Goal: Task Accomplishment & Management: Manage account settings

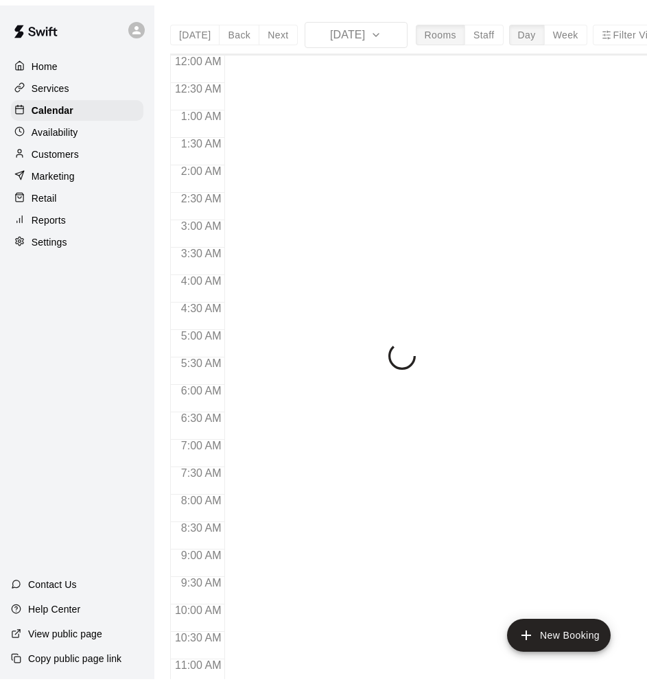
scroll to position [668, 0]
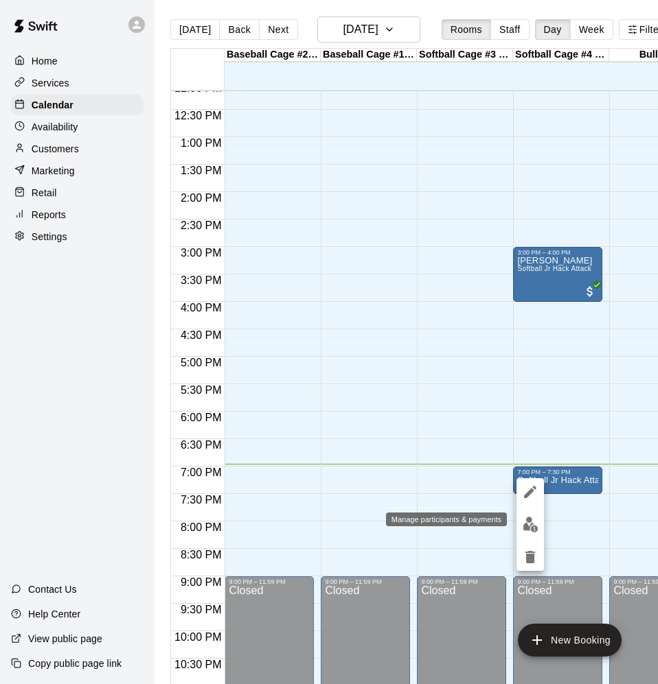
click at [530, 521] on img "edit" at bounding box center [530, 525] width 16 height 16
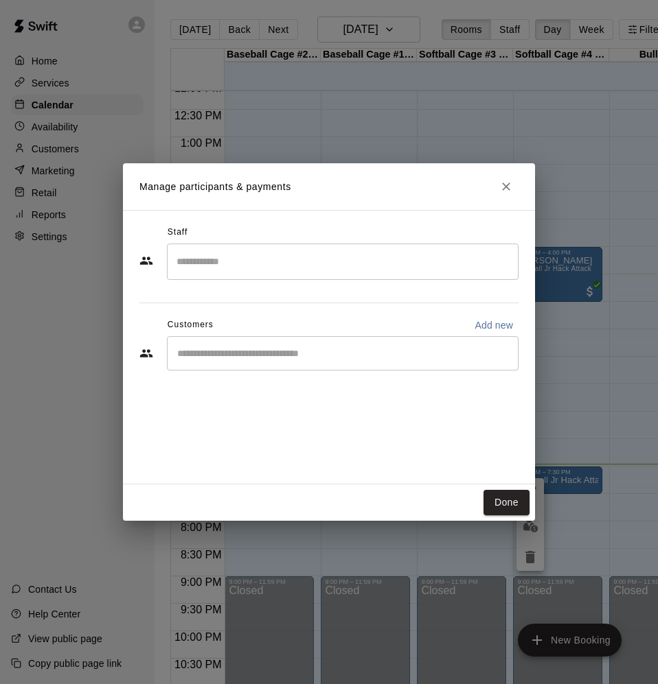
click at [483, 346] on div "​" at bounding box center [342, 353] width 351 height 34
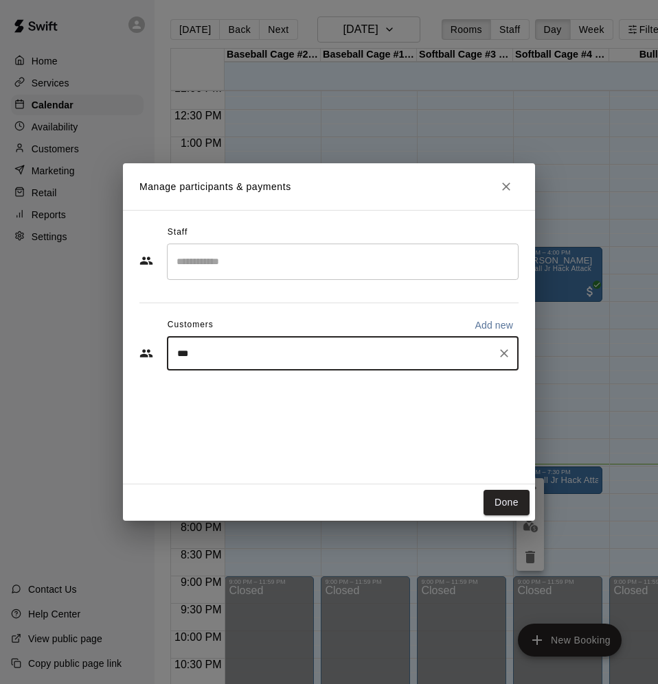
type input "****"
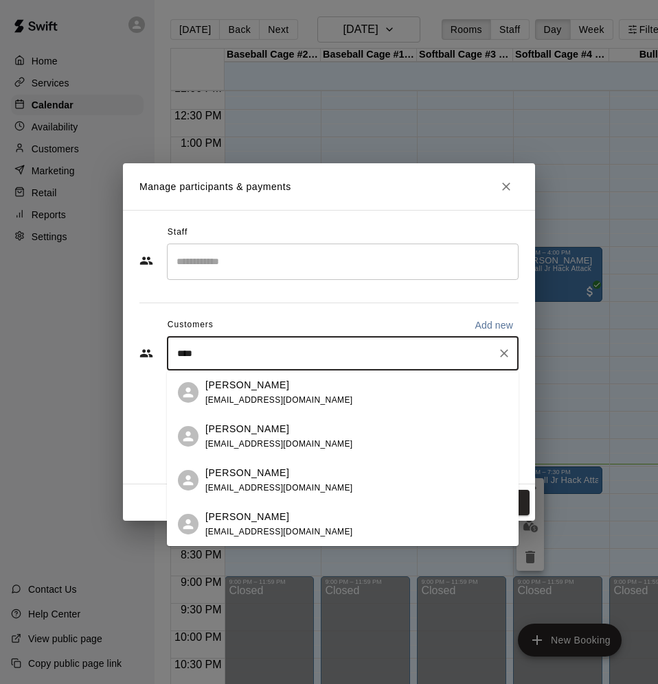
click at [299, 395] on div "[PERSON_NAME] [EMAIL_ADDRESS][DOMAIN_NAME]" at bounding box center [356, 393] width 302 height 30
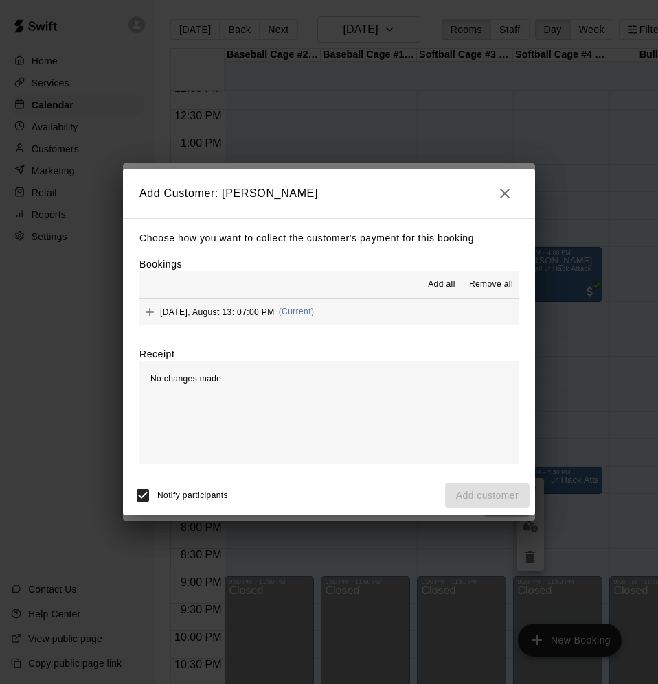
click at [435, 302] on button "[DATE], August 13: 07:00 PM (Current)" at bounding box center [328, 311] width 379 height 25
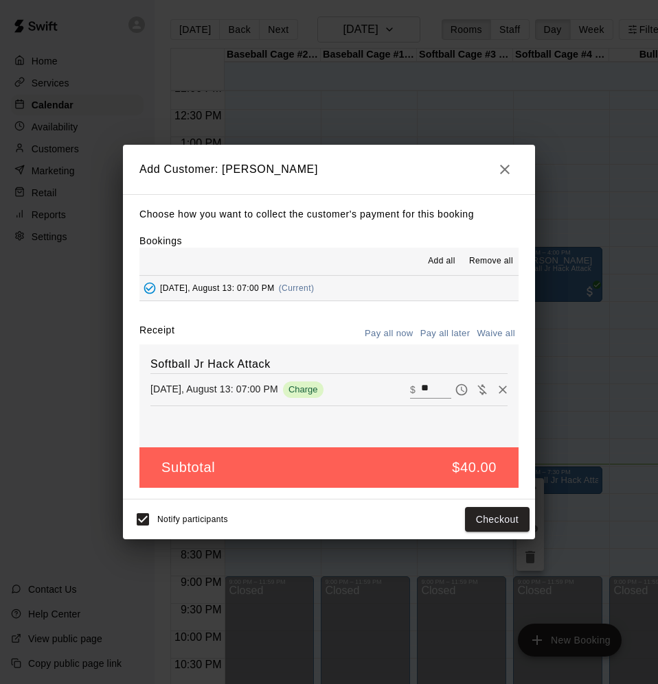
click at [308, 329] on div "Receipt Pay all now Pay all later Waive all" at bounding box center [328, 333] width 379 height 21
click at [450, 327] on button "Pay all later" at bounding box center [445, 333] width 57 height 21
click at [496, 522] on button "Add customer" at bounding box center [487, 519] width 84 height 25
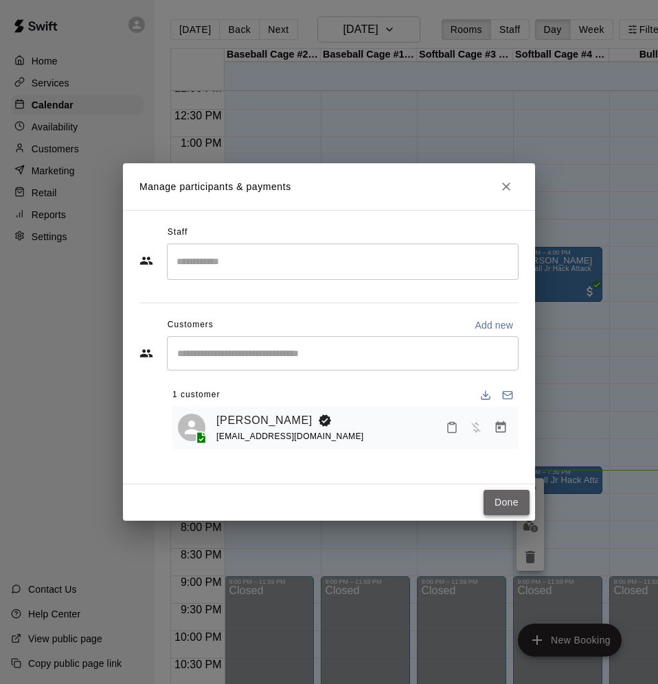
click at [513, 505] on button "Done" at bounding box center [506, 502] width 46 height 25
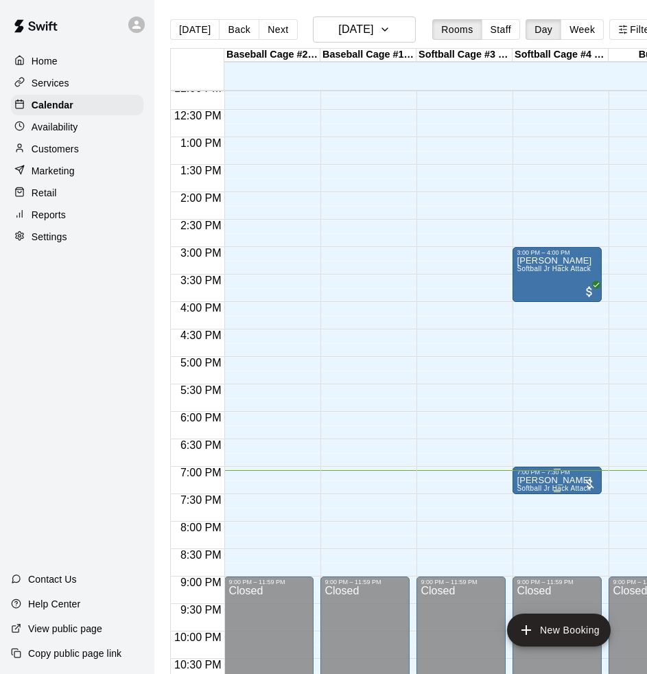
click at [557, 480] on p "[PERSON_NAME]" at bounding box center [554, 480] width 75 height 0
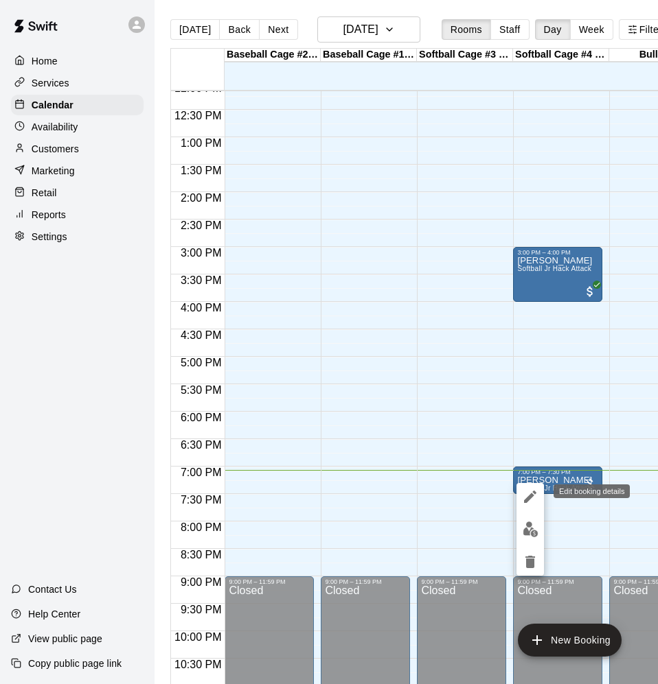
click at [531, 498] on icon "edit" at bounding box center [530, 497] width 12 height 12
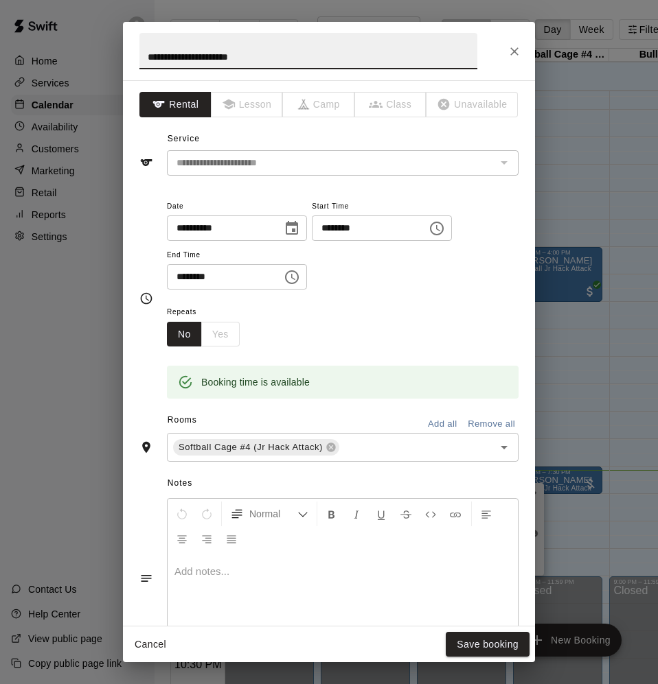
click at [298, 576] on p at bounding box center [342, 572] width 336 height 14
click at [467, 648] on button "Save booking" at bounding box center [487, 644] width 84 height 25
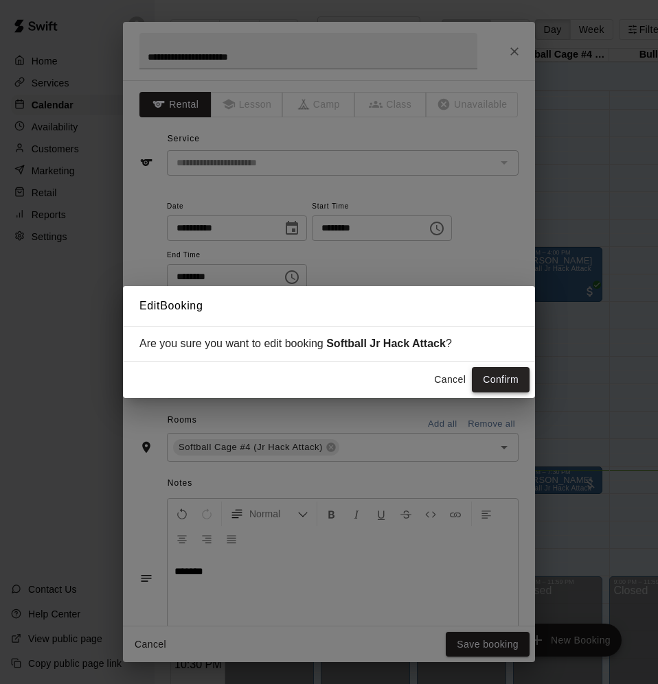
click at [497, 372] on button "Confirm" at bounding box center [501, 379] width 58 height 25
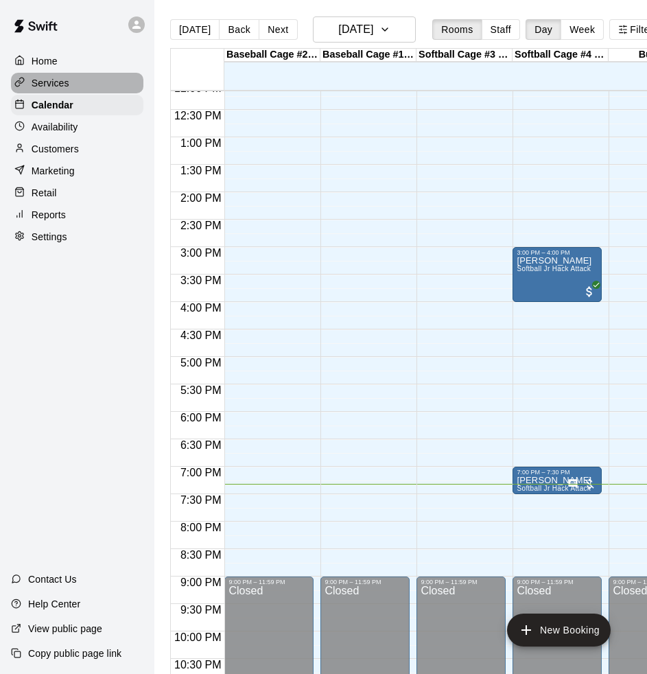
click at [71, 81] on div "Services" at bounding box center [77, 83] width 132 height 21
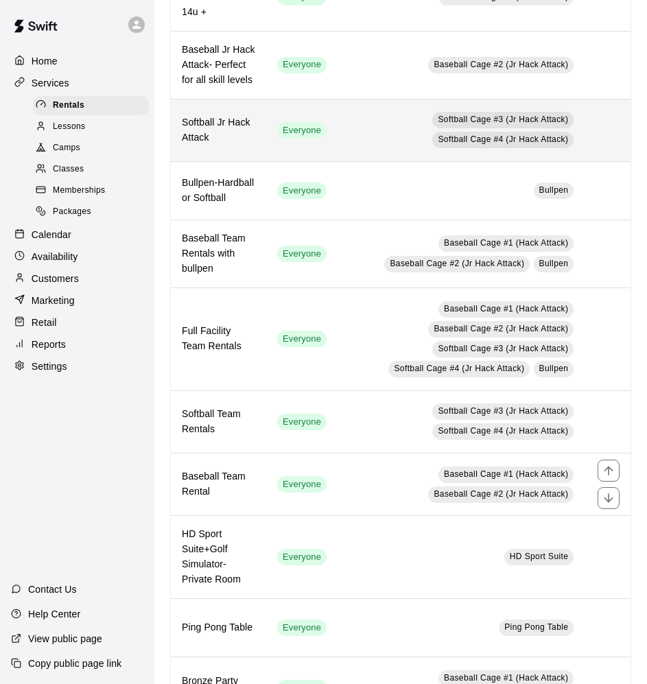
scroll to position [154, 0]
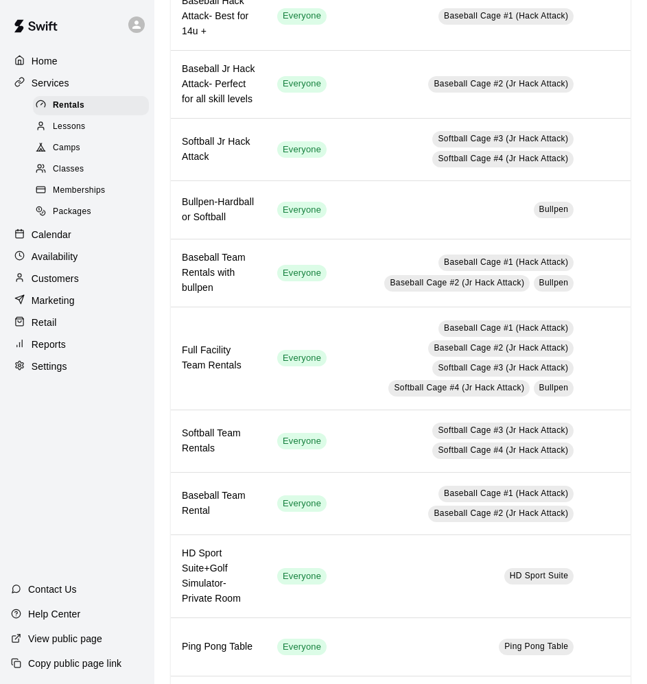
click at [71, 80] on div "Services" at bounding box center [77, 83] width 132 height 21
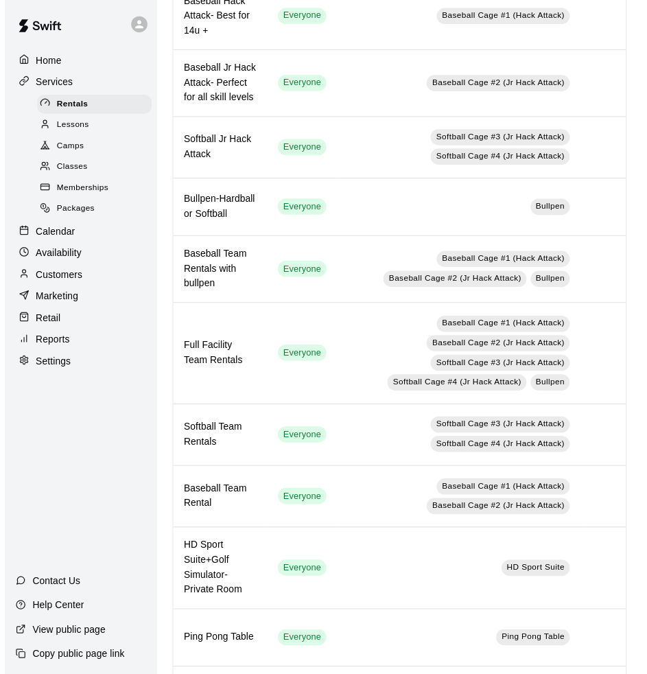
scroll to position [0, 0]
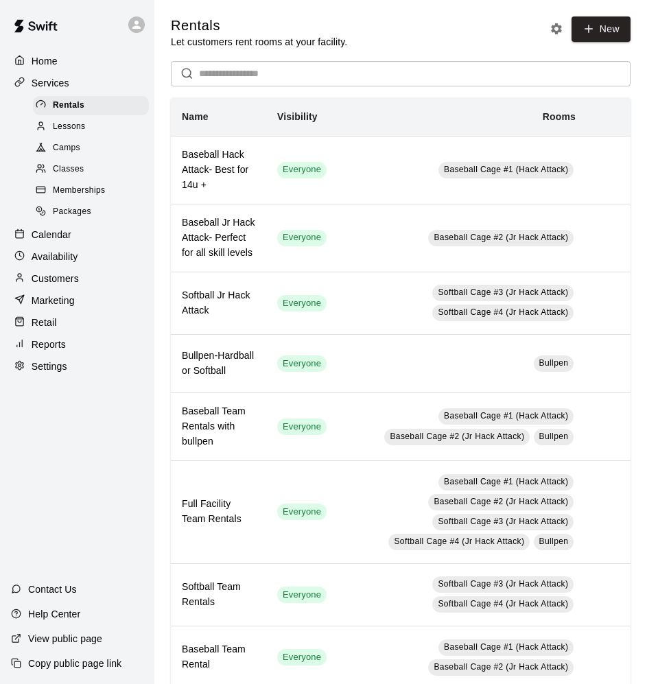
drag, startPoint x: 100, startPoint y: 242, endPoint x: 114, endPoint y: 223, distance: 23.5
click at [100, 240] on div "Calendar" at bounding box center [77, 234] width 132 height 21
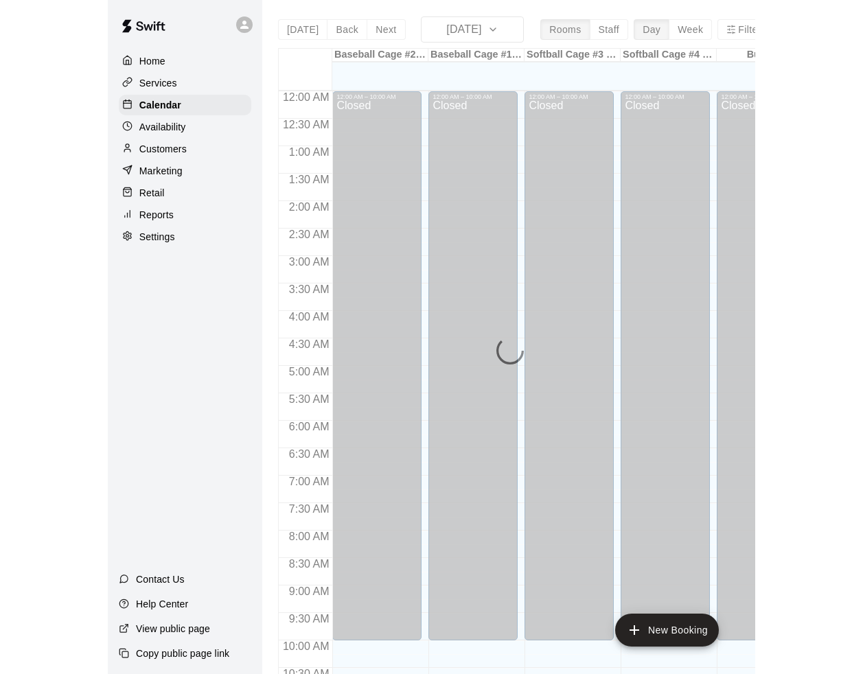
scroll to position [668, 0]
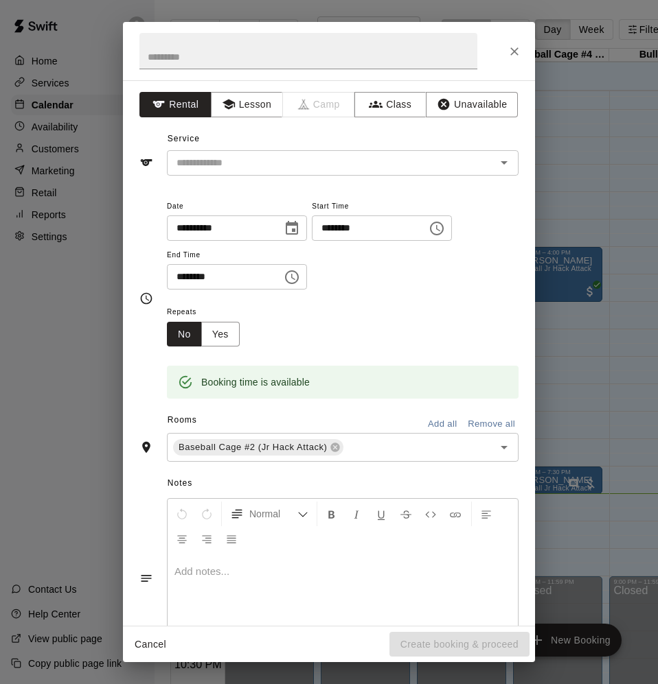
click at [437, 328] on div "Repeats No Yes" at bounding box center [342, 324] width 351 height 43
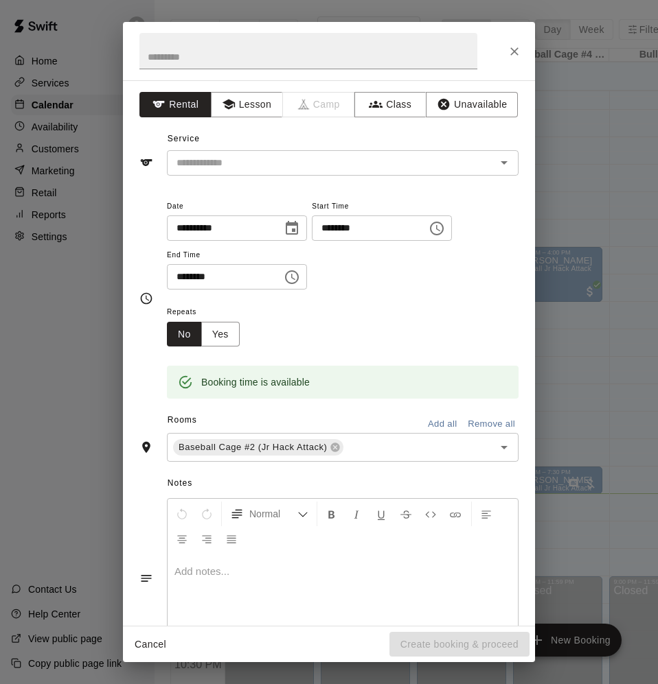
click at [519, 54] on icon "Close" at bounding box center [514, 52] width 14 height 14
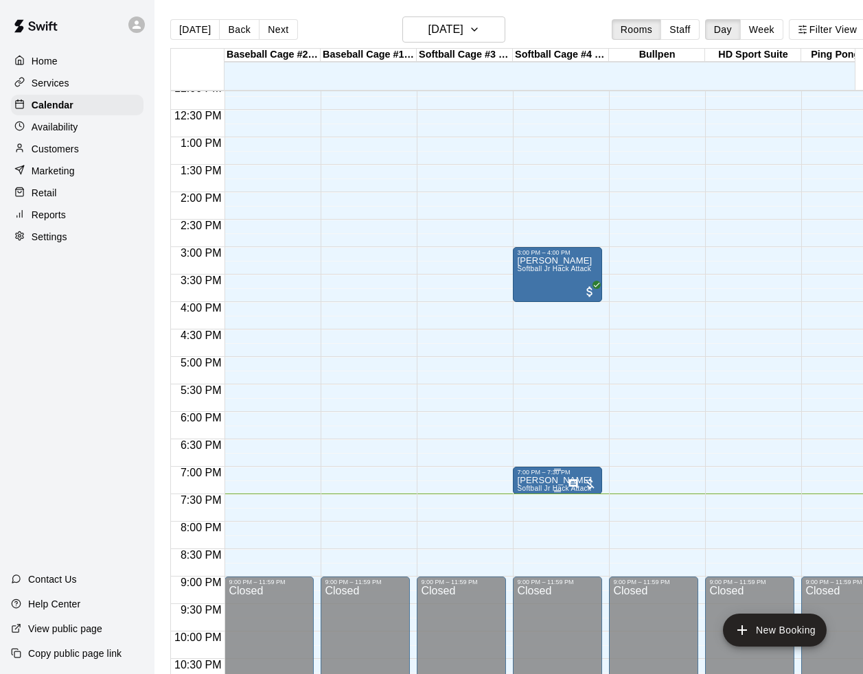
click at [525, 480] on p "[PERSON_NAME]" at bounding box center [554, 480] width 75 height 0
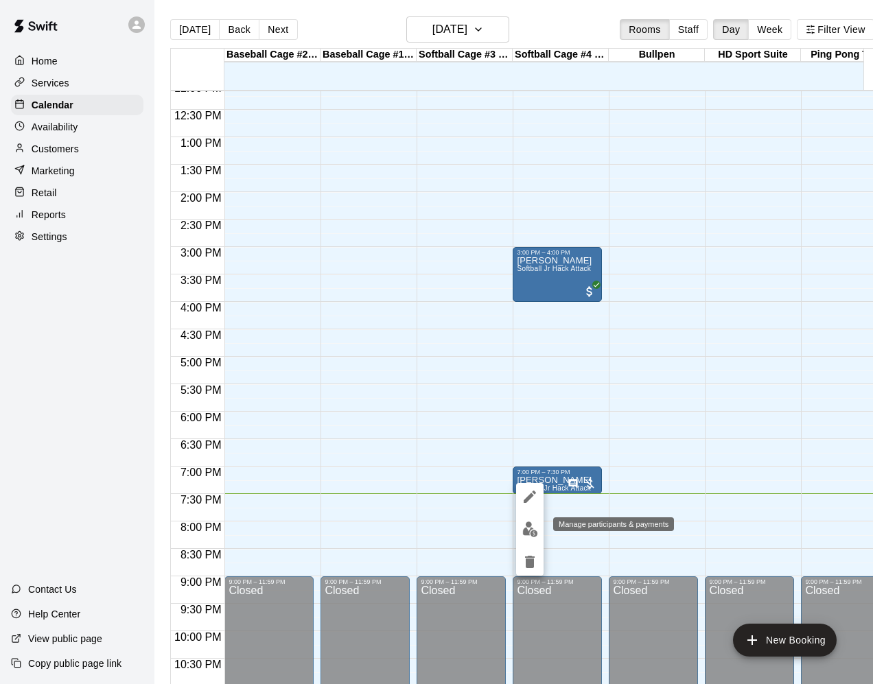
click at [539, 532] on button "edit" at bounding box center [529, 529] width 27 height 27
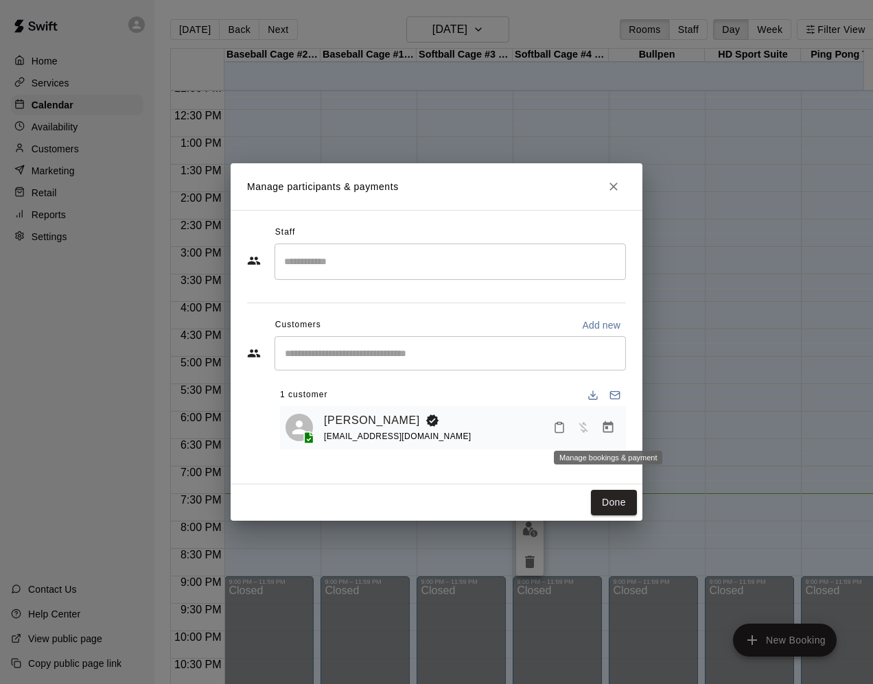
click at [607, 428] on icon "Manage bookings & payment" at bounding box center [608, 427] width 10 height 12
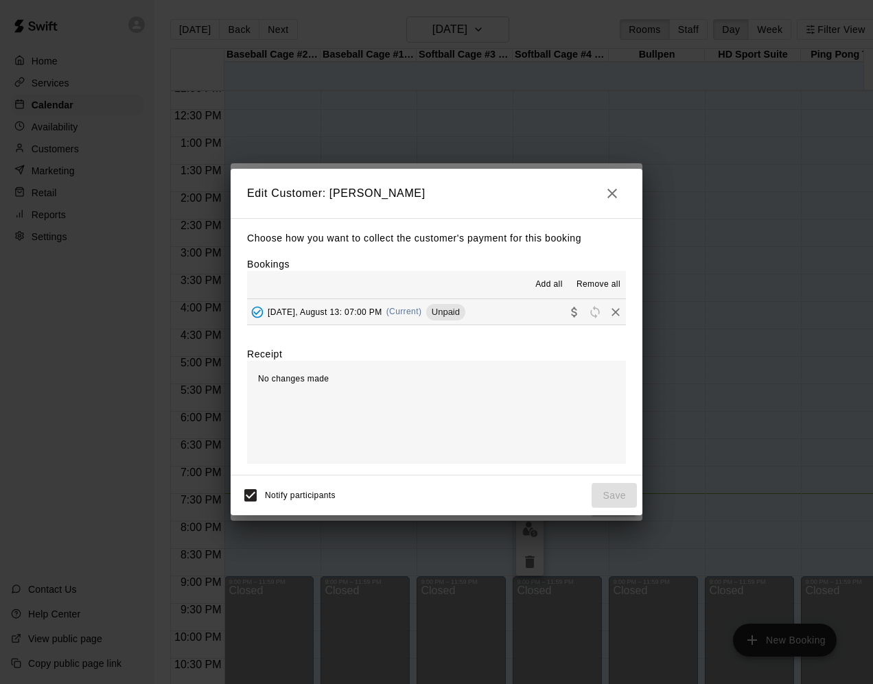
click at [502, 316] on button "[DATE], August 13: 07:00 PM (Current) Unpaid" at bounding box center [436, 311] width 379 height 25
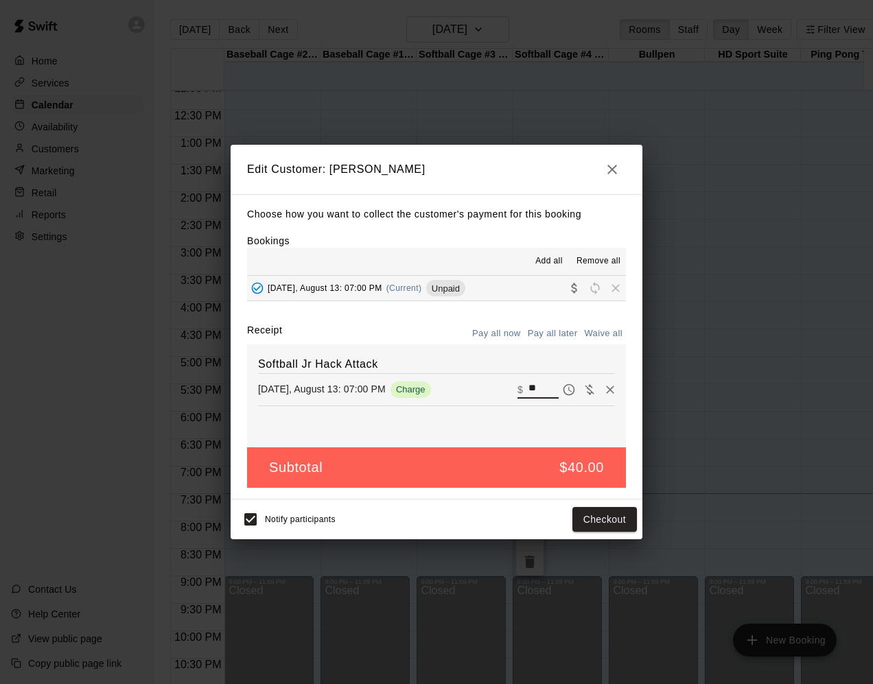
drag, startPoint x: 540, startPoint y: 395, endPoint x: 426, endPoint y: 390, distance: 114.7
click at [434, 390] on div "[DATE], August 13: 07:00 PM Charge ​ $ **" at bounding box center [436, 390] width 357 height 21
type input "**"
click at [513, 181] on h2 "Edit Customer: [PERSON_NAME]" at bounding box center [437, 169] width 412 height 49
click at [614, 170] on icon "button" at bounding box center [612, 170] width 10 height 10
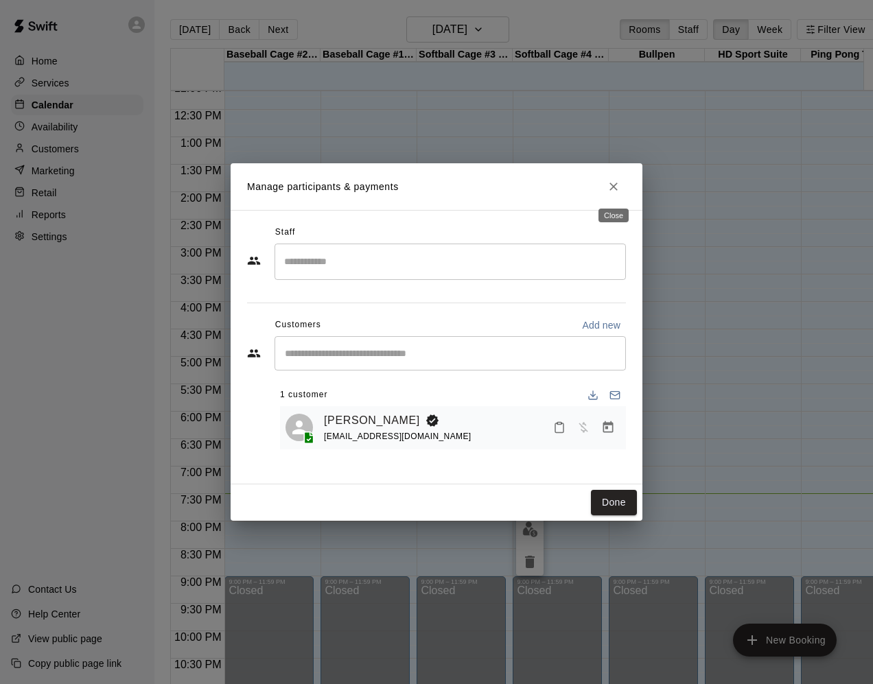
click at [621, 185] on button "Close" at bounding box center [613, 186] width 25 height 25
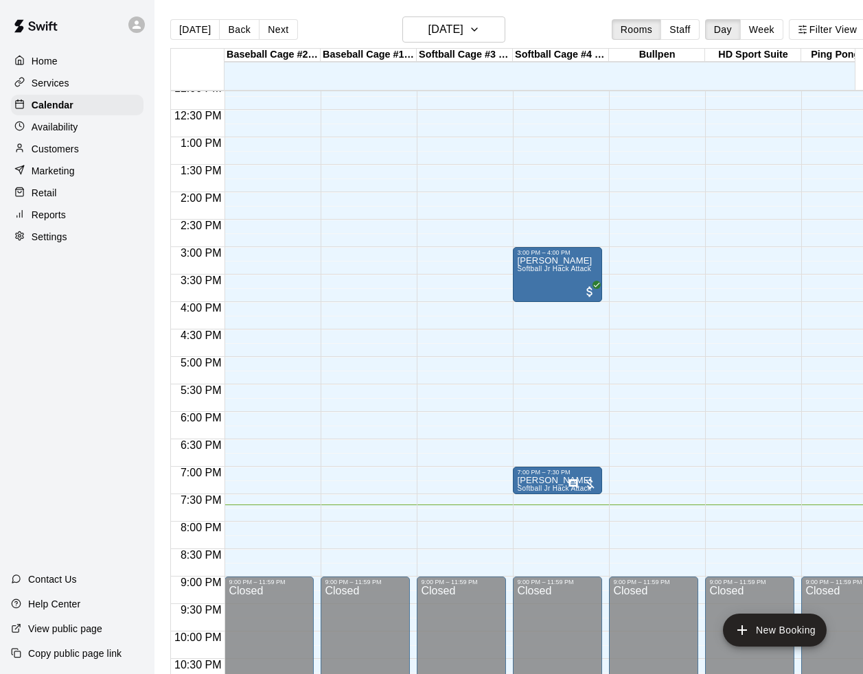
click at [70, 71] on div "Home" at bounding box center [77, 61] width 132 height 21
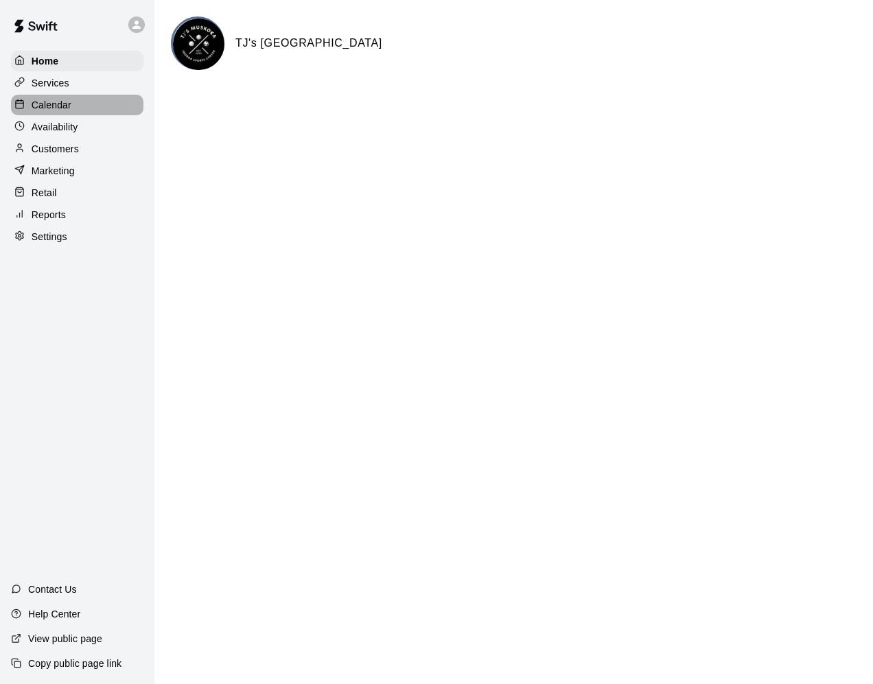
click at [84, 106] on div "Calendar" at bounding box center [77, 105] width 132 height 21
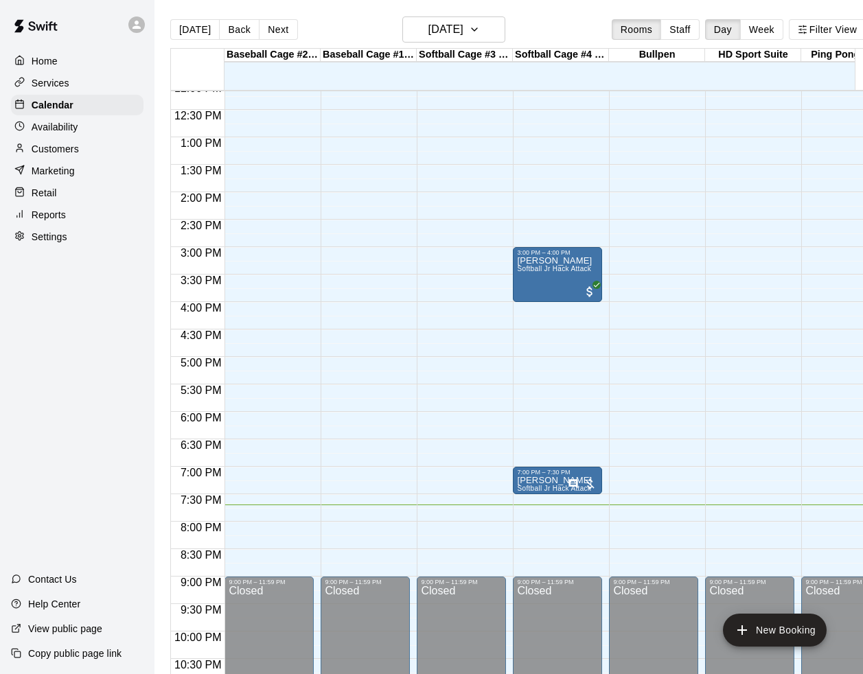
scroll to position [599, 0]
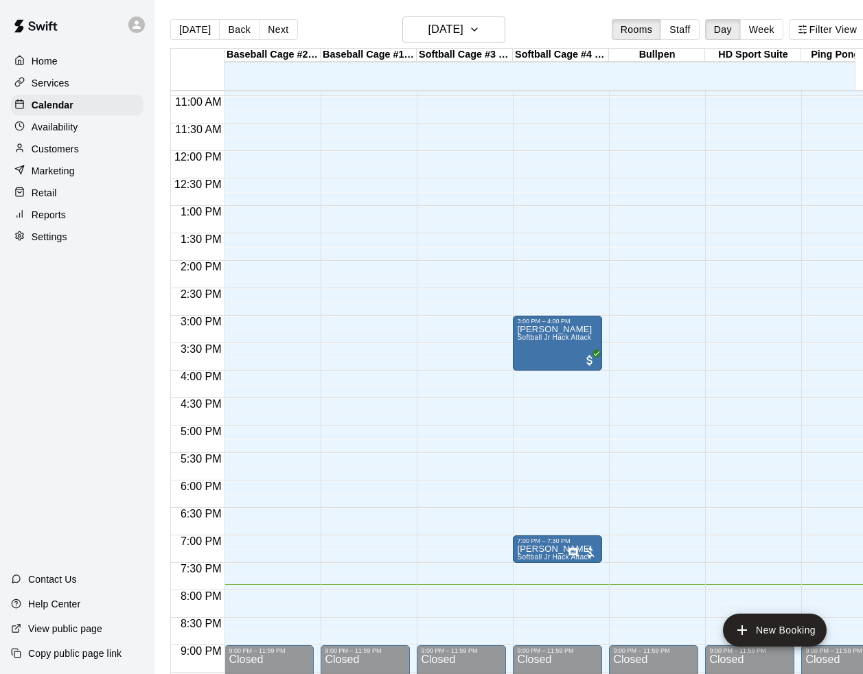
click at [77, 83] on div "Services" at bounding box center [77, 83] width 132 height 21
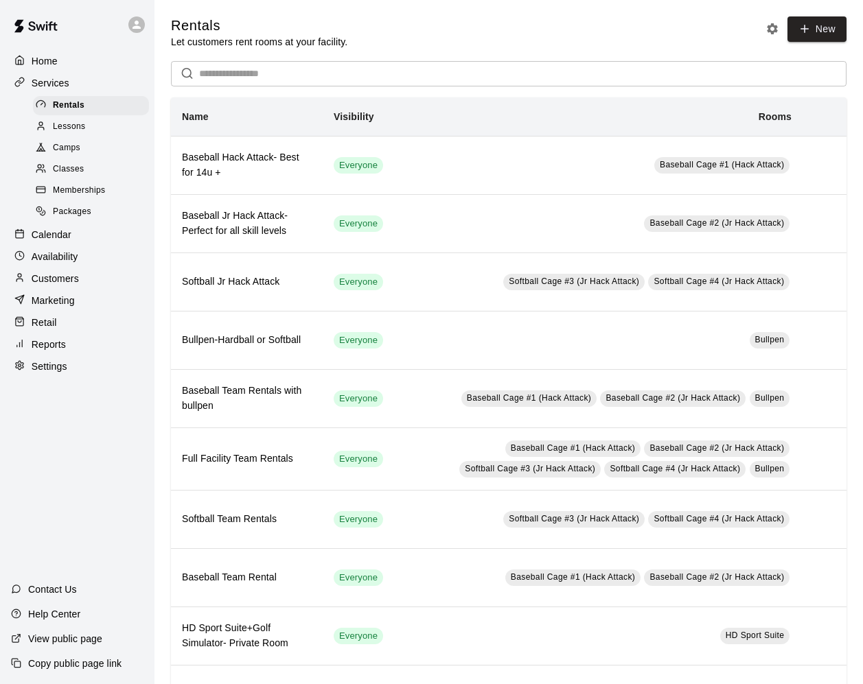
click at [71, 245] on div "Calendar" at bounding box center [77, 234] width 132 height 21
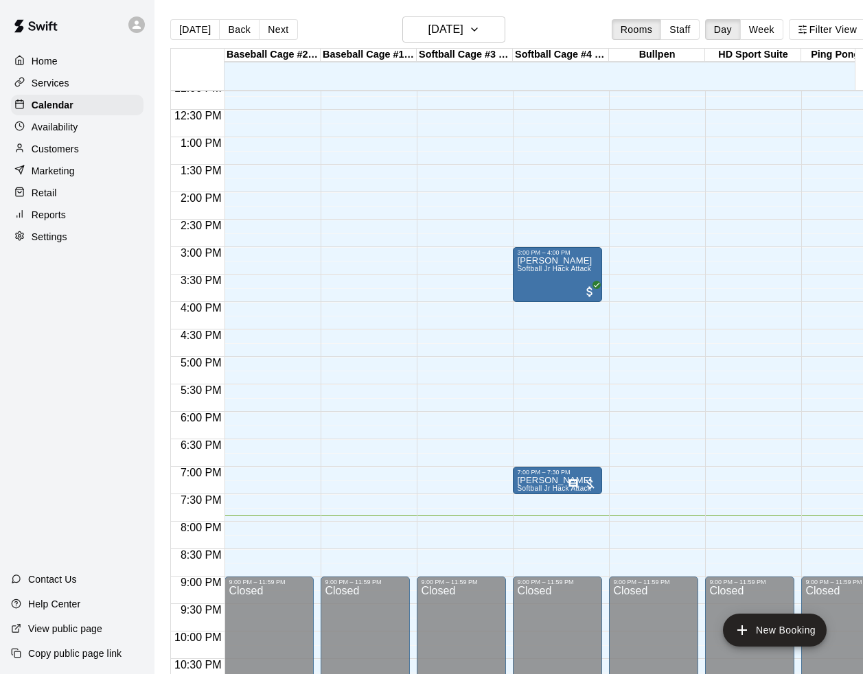
scroll to position [721, 0]
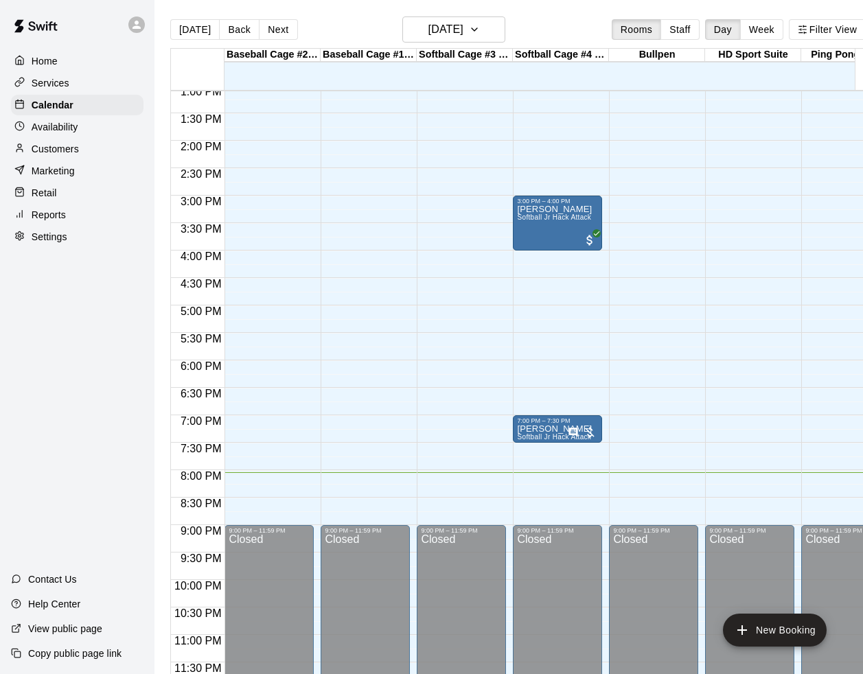
click at [86, 83] on div "Services" at bounding box center [77, 83] width 132 height 21
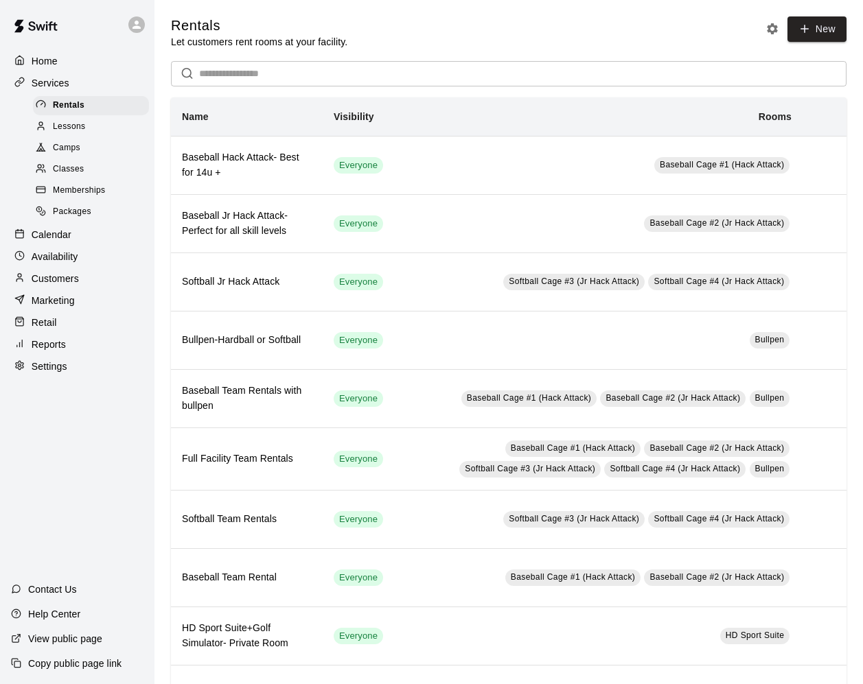
click at [84, 238] on div "Calendar" at bounding box center [77, 234] width 132 height 21
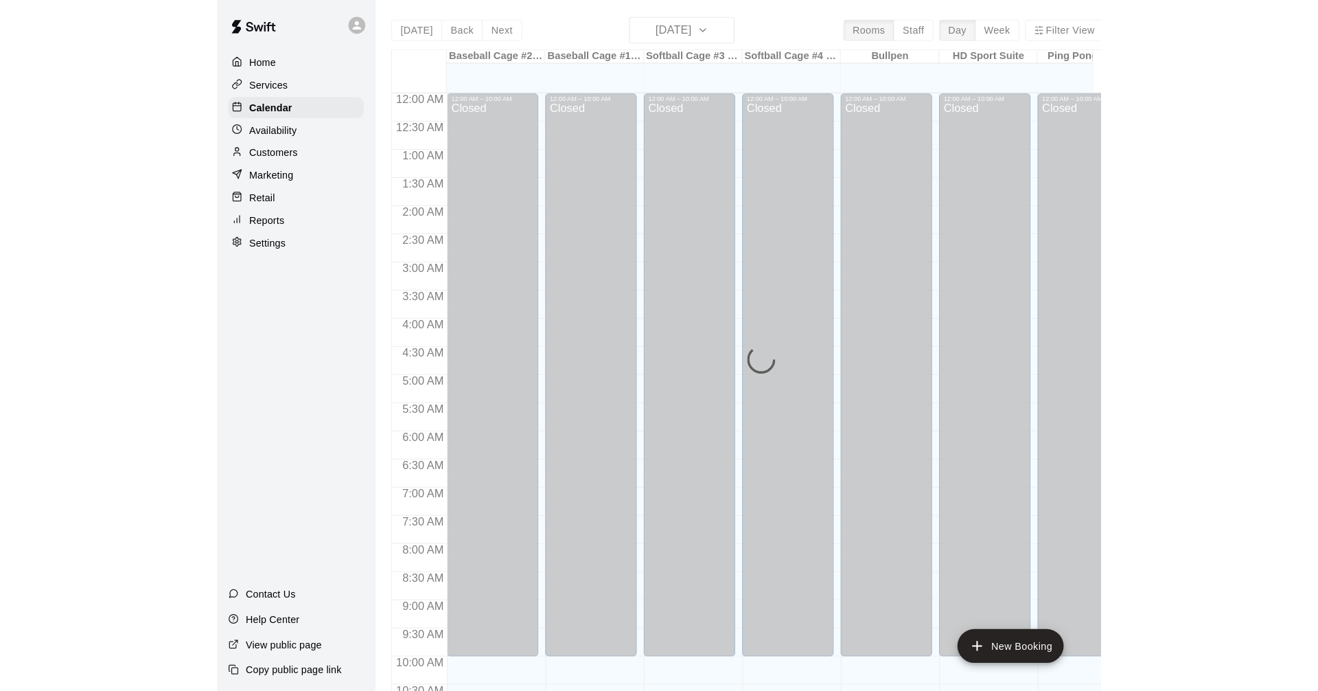
scroll to position [668, 0]
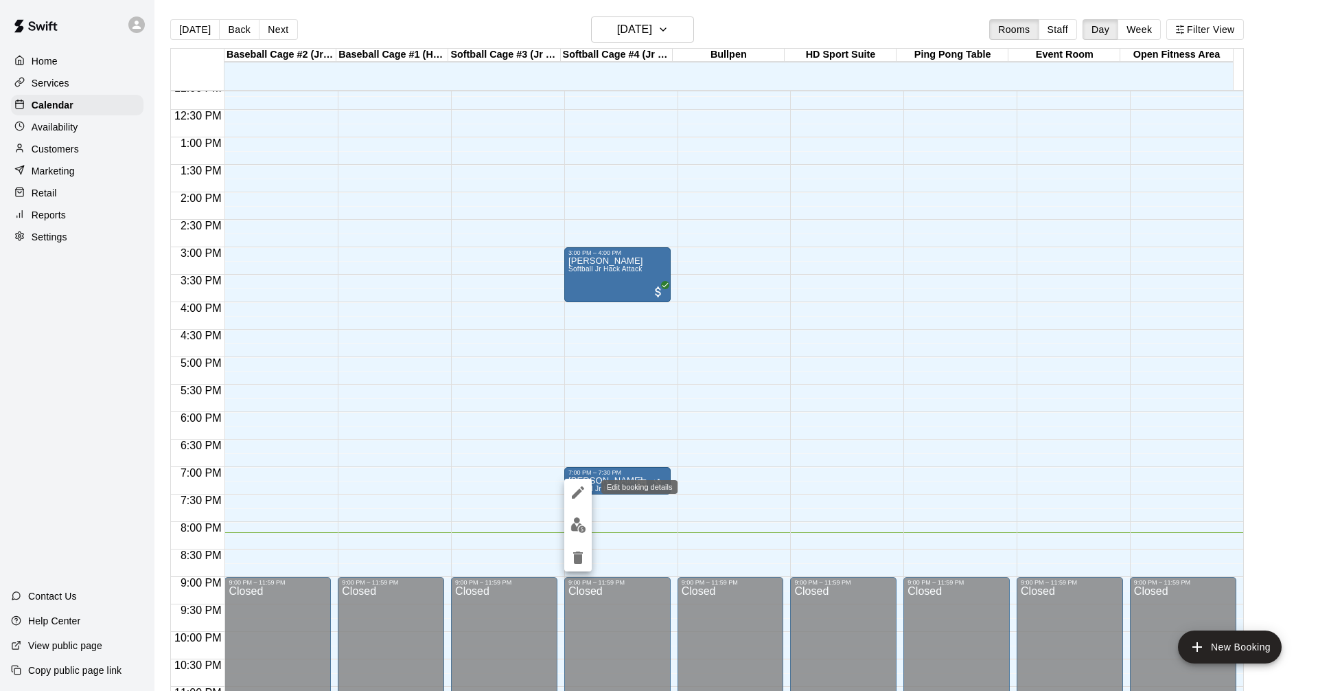
click at [579, 493] on icon "edit" at bounding box center [578, 492] width 12 height 12
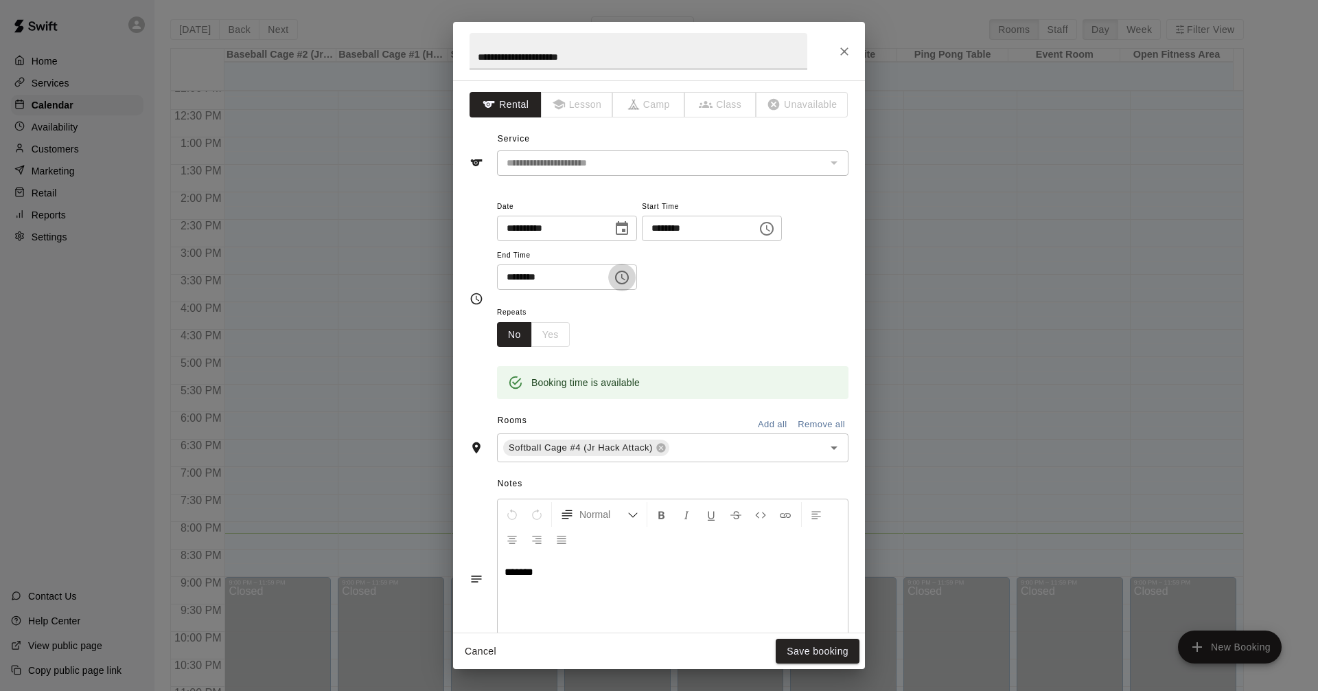
click at [630, 277] on icon "Choose time, selected time is 7:30 PM" at bounding box center [622, 277] width 16 height 16
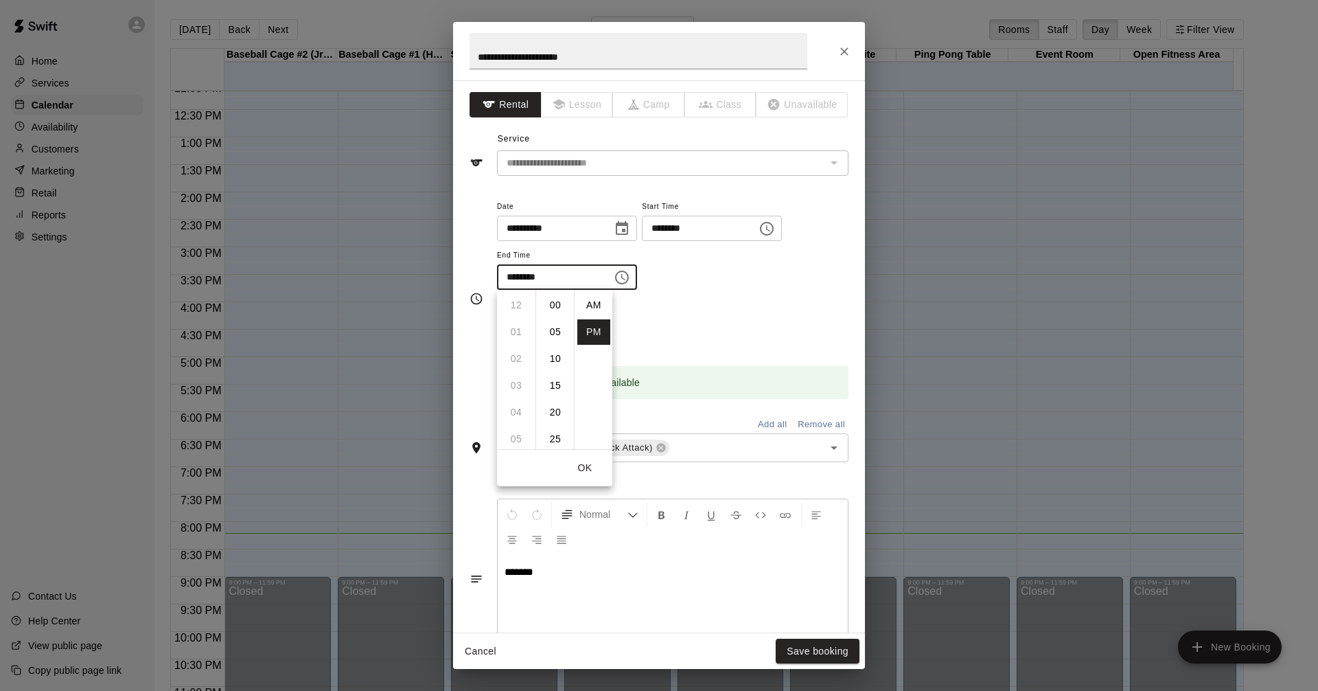
scroll to position [25, 0]
click at [513, 334] on li "08" at bounding box center [516, 331] width 33 height 25
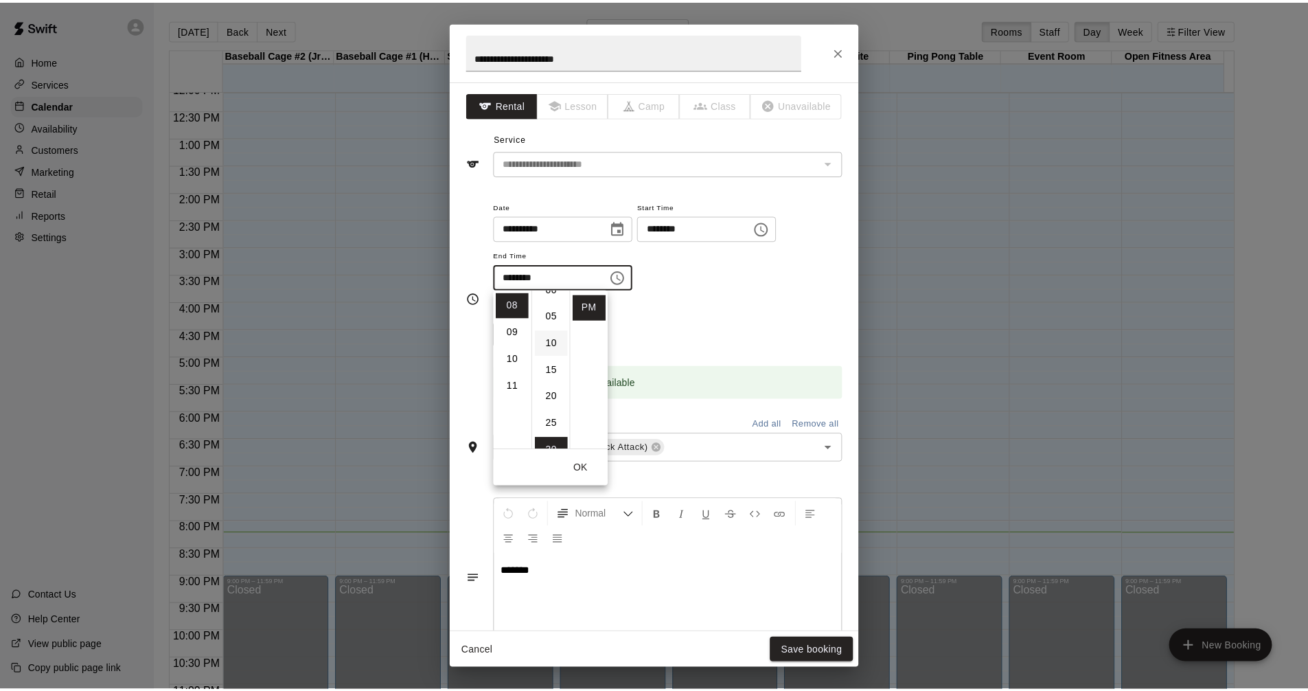
scroll to position [0, 0]
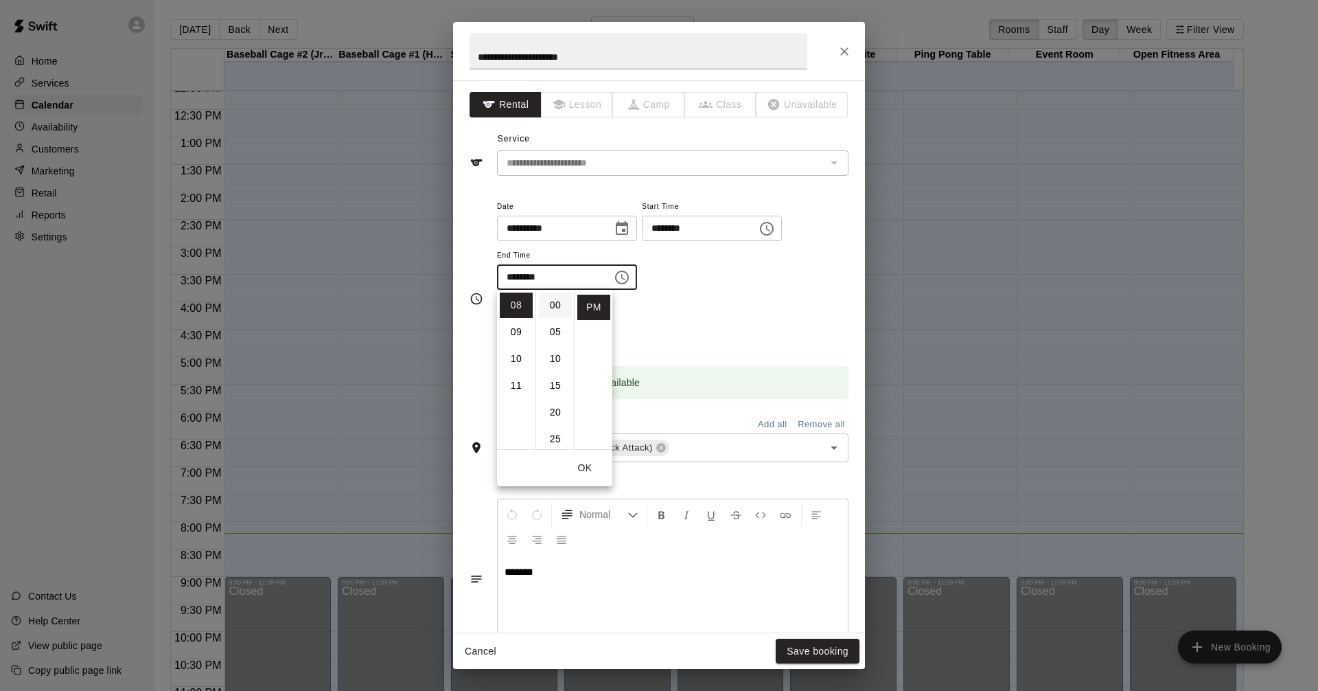
click at [549, 301] on li "00" at bounding box center [555, 304] width 33 height 25
type input "********"
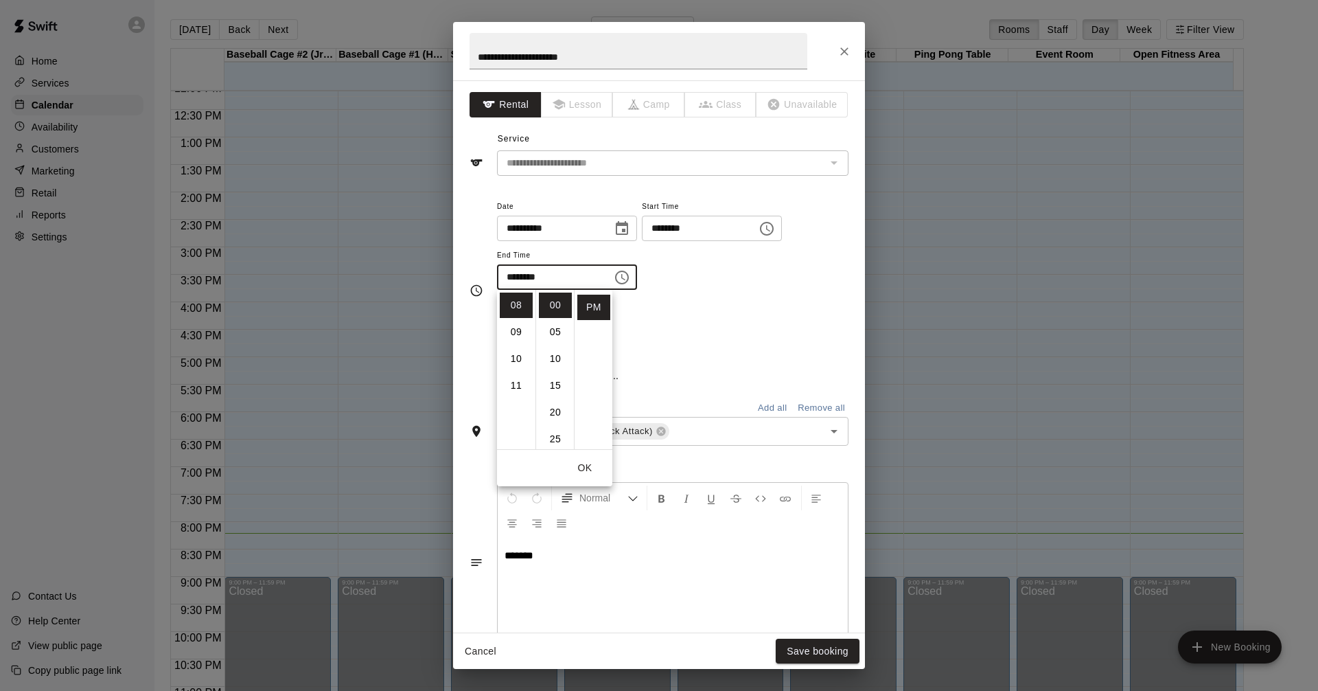
click at [657, 295] on div "**********" at bounding box center [672, 251] width 351 height 106
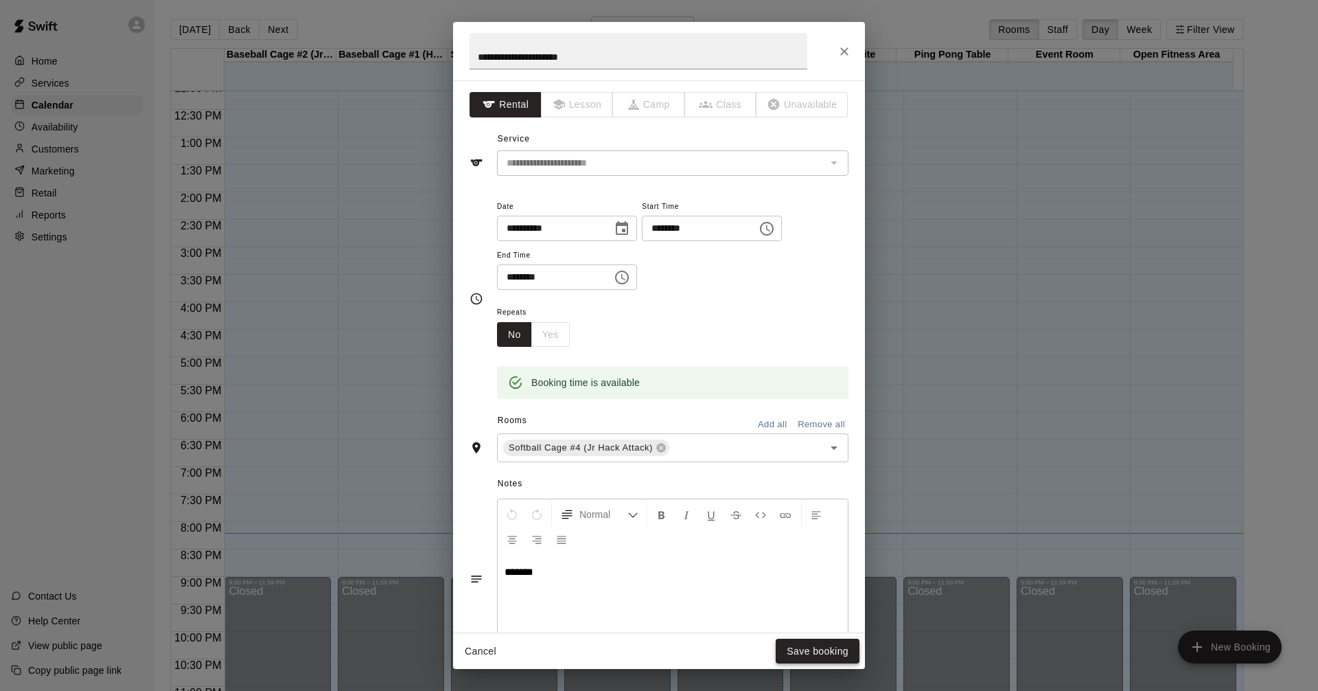
click at [657, 649] on button "Save booking" at bounding box center [818, 650] width 84 height 25
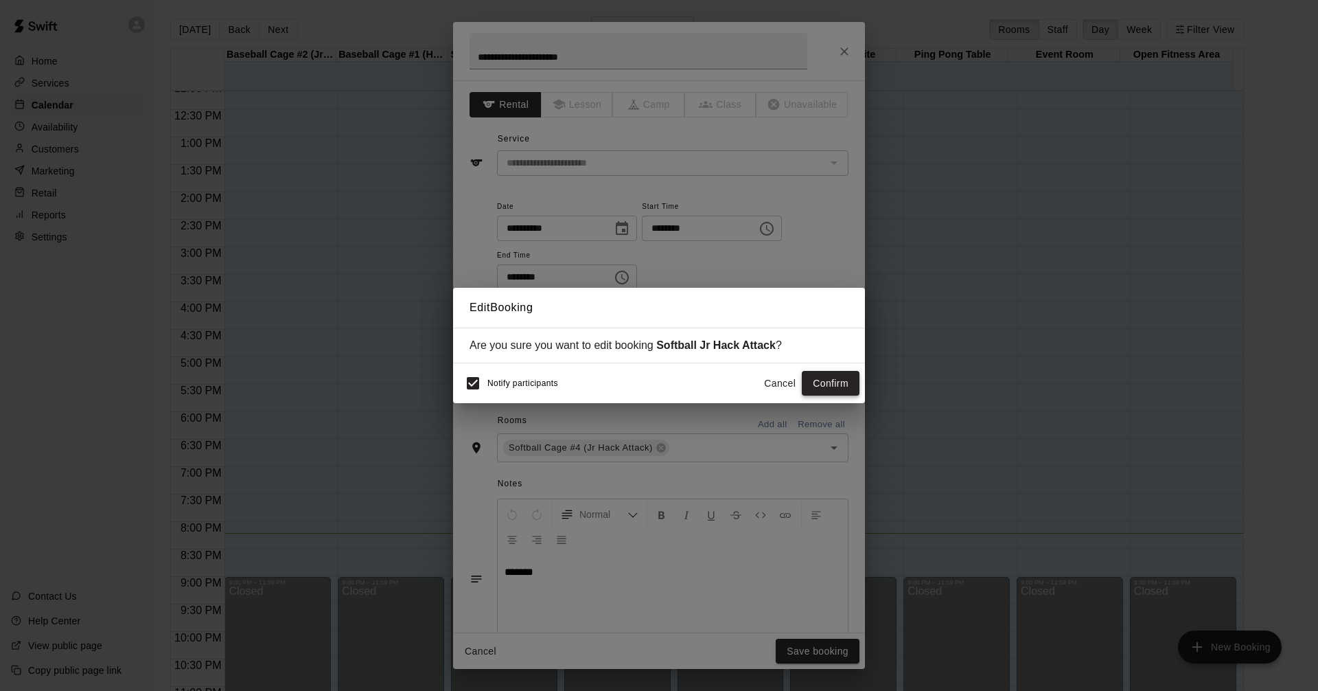
click at [657, 380] on button "Confirm" at bounding box center [831, 383] width 58 height 25
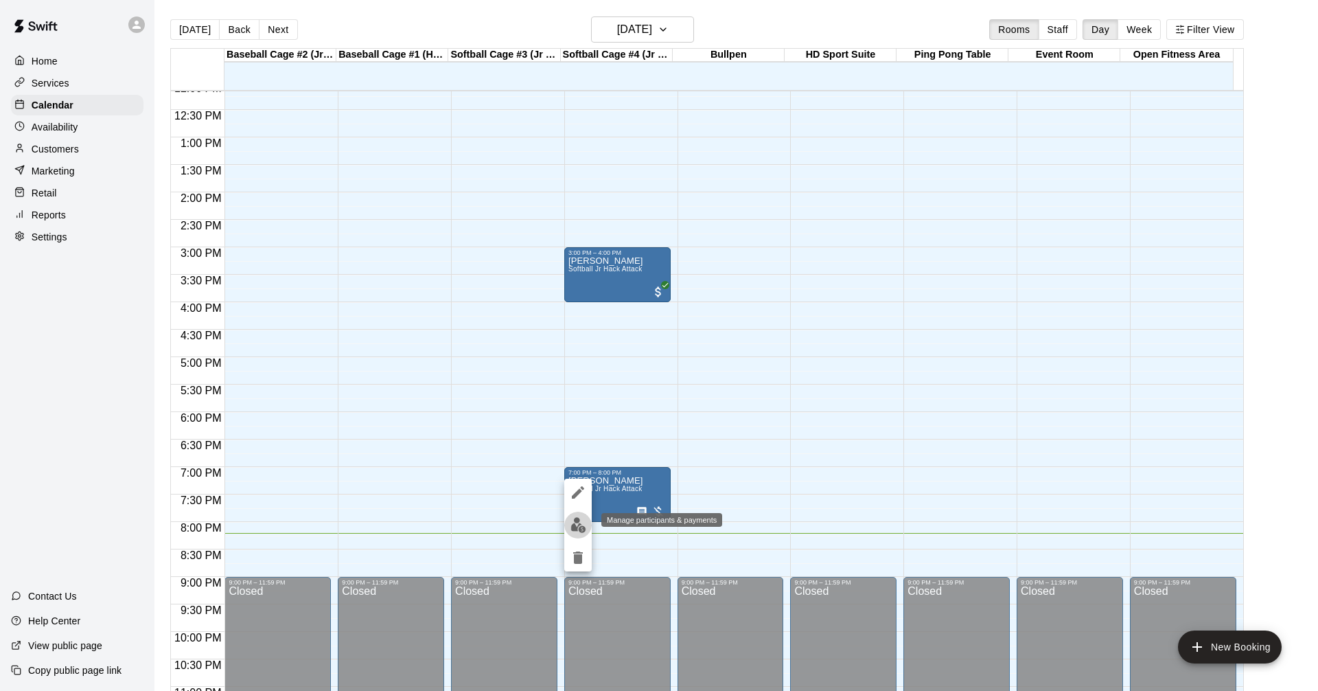
click at [575, 526] on img "edit" at bounding box center [578, 525] width 16 height 16
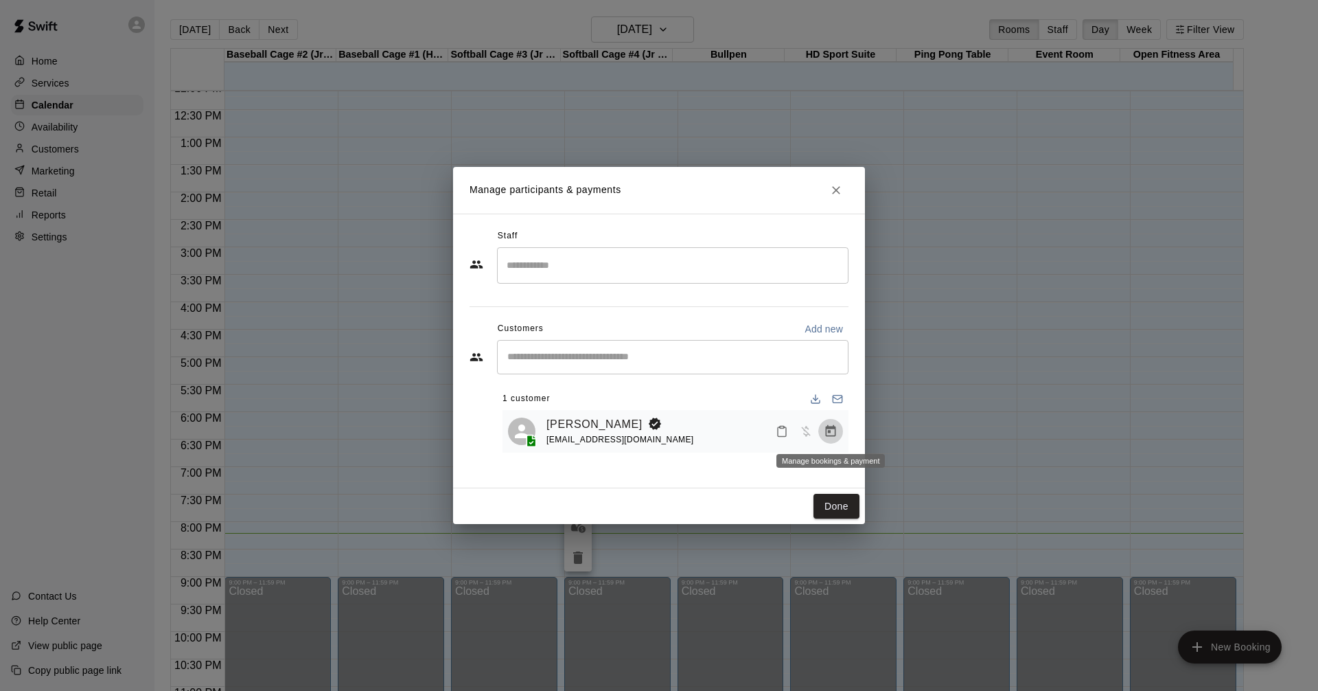
click at [657, 434] on icon "Manage bookings & payment" at bounding box center [831, 431] width 14 height 14
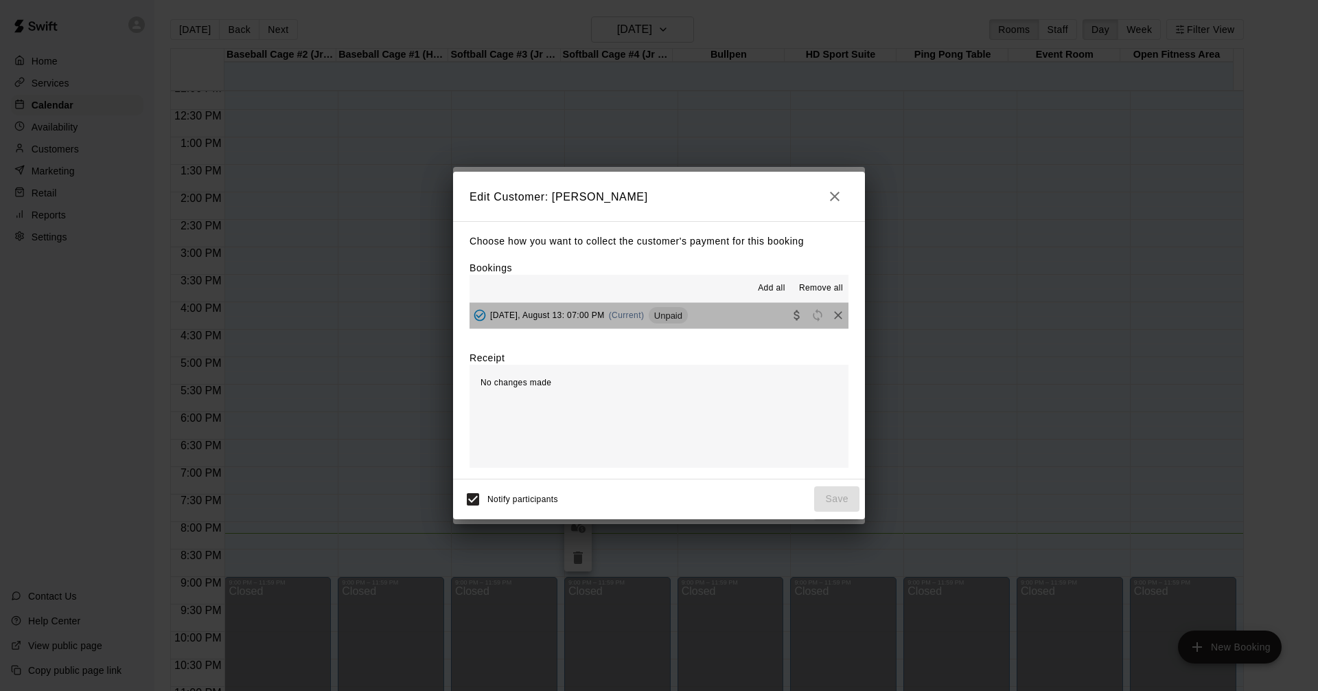
click at [657, 315] on button "[DATE], August 13: 07:00 PM (Current) Unpaid" at bounding box center [659, 315] width 379 height 25
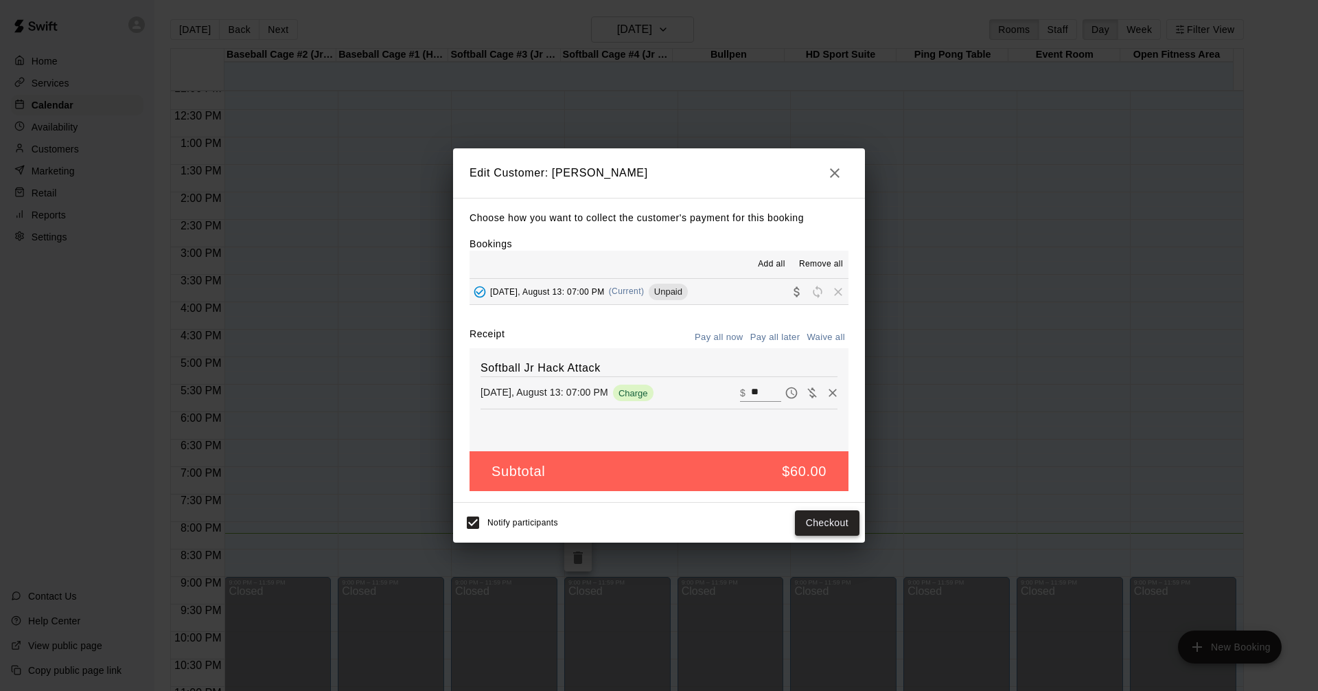
click at [657, 527] on button "Checkout" at bounding box center [827, 522] width 65 height 25
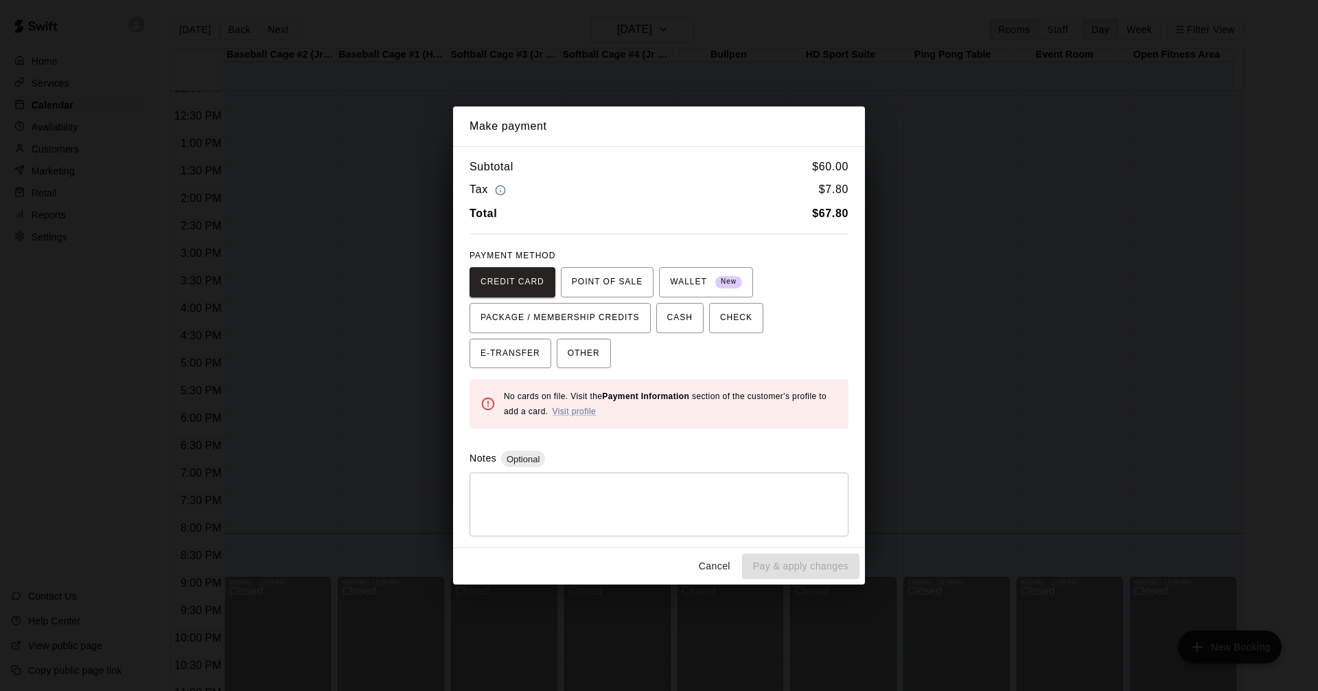
click at [657, 564] on button "Cancel" at bounding box center [715, 565] width 44 height 25
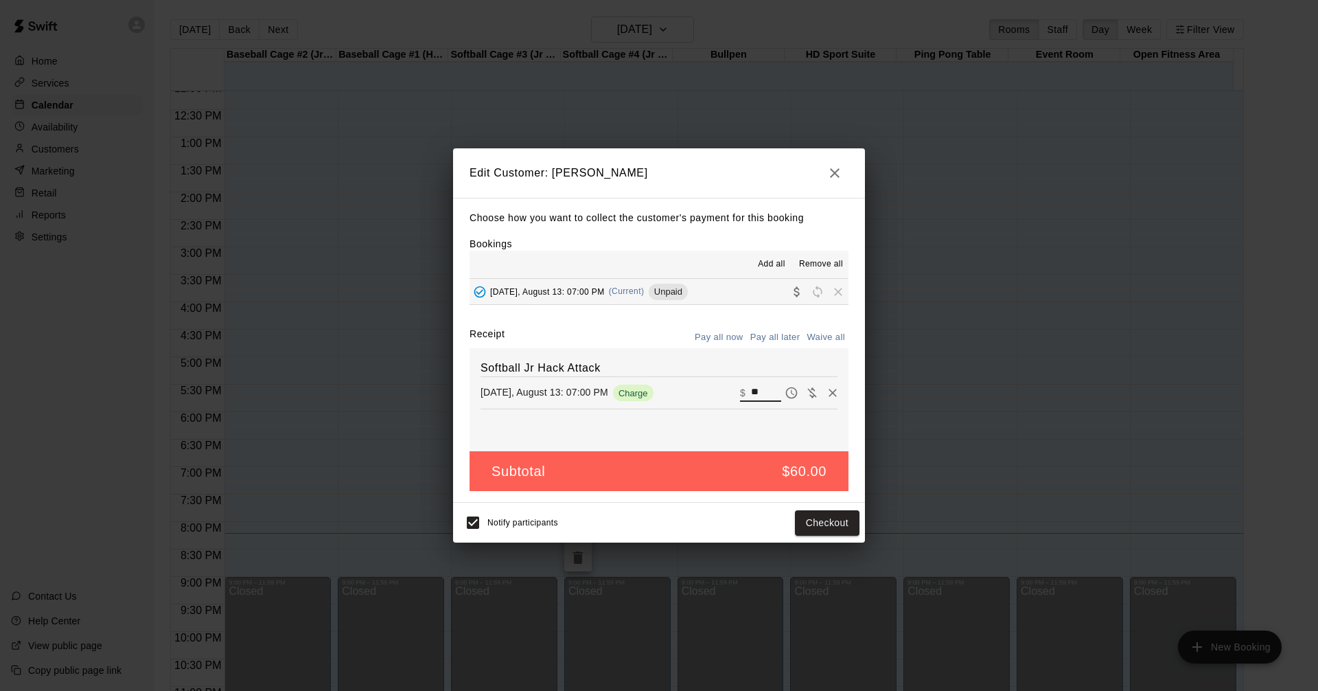
drag, startPoint x: 756, startPoint y: 391, endPoint x: 649, endPoint y: 380, distance: 108.3
click at [657, 385] on div "[DATE], August 13: 07:00 PM Charge ​ $ **" at bounding box center [658, 392] width 357 height 21
type input "**"
click at [657, 524] on button "Checkout" at bounding box center [827, 522] width 65 height 25
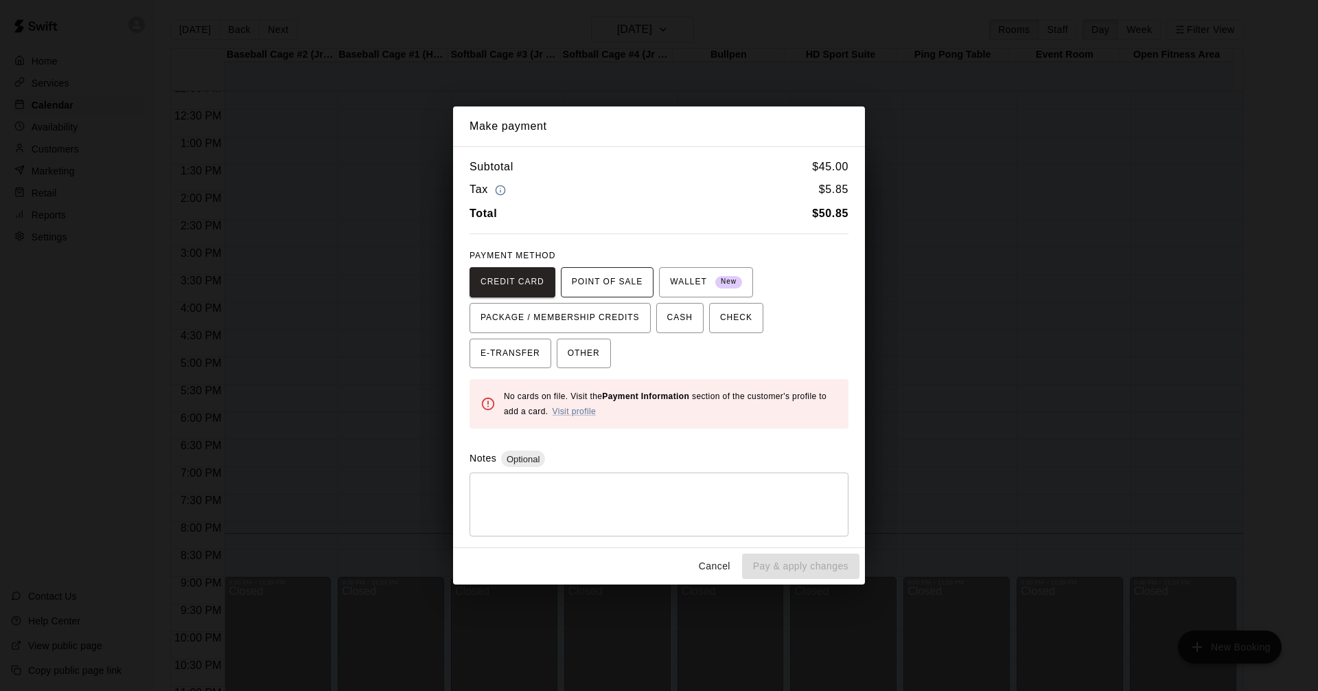
click at [611, 283] on span "POINT OF SALE" at bounding box center [607, 282] width 71 height 22
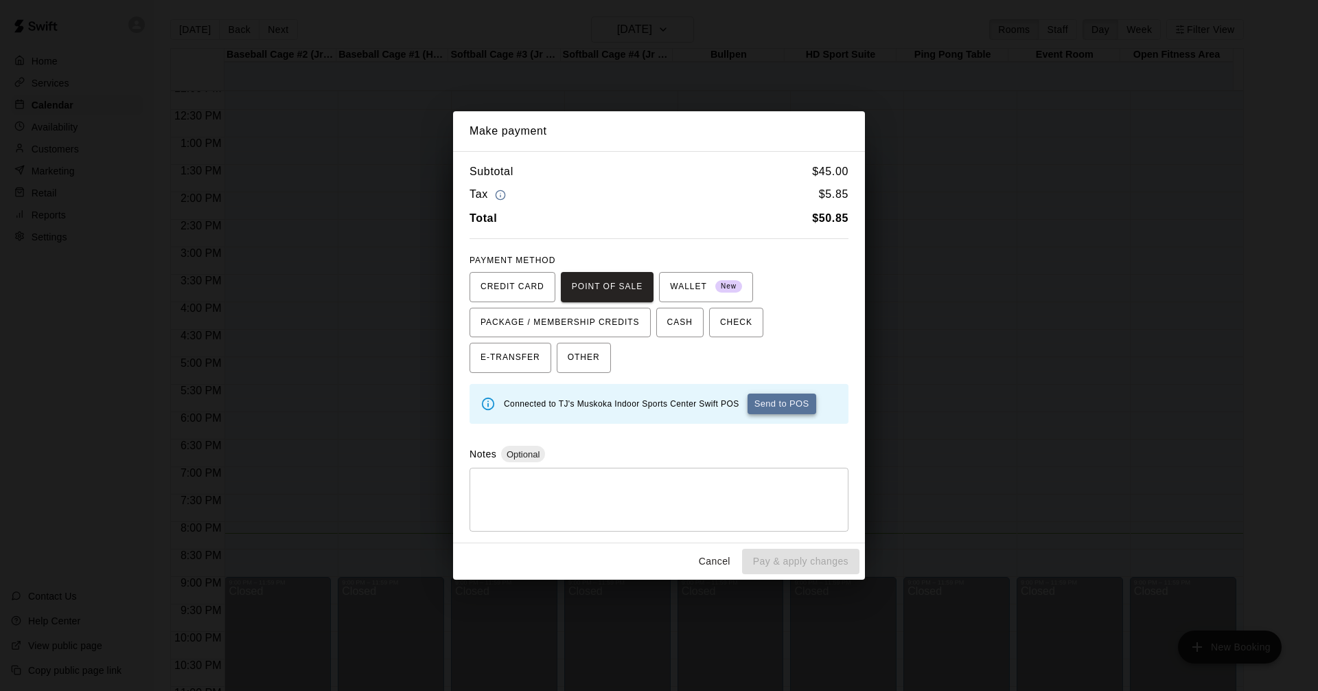
click at [657, 407] on button "Send to POS" at bounding box center [781, 403] width 69 height 21
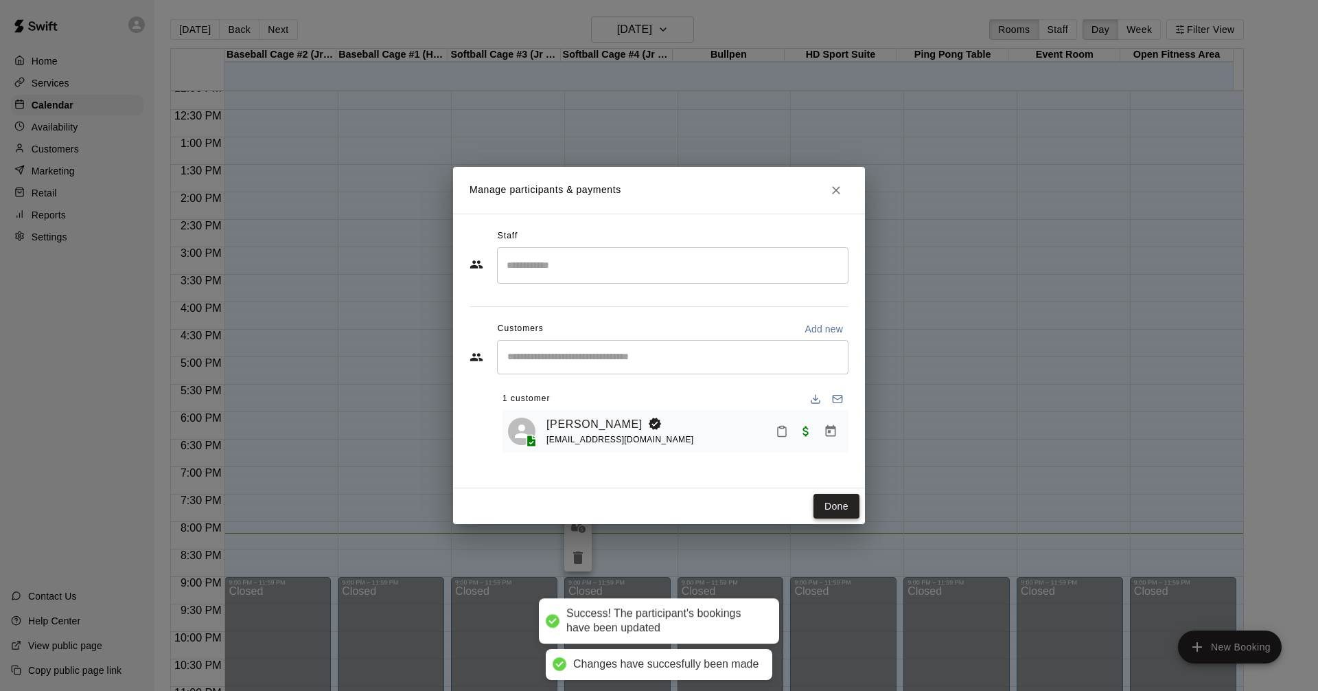
click at [657, 502] on button "Done" at bounding box center [836, 506] width 46 height 25
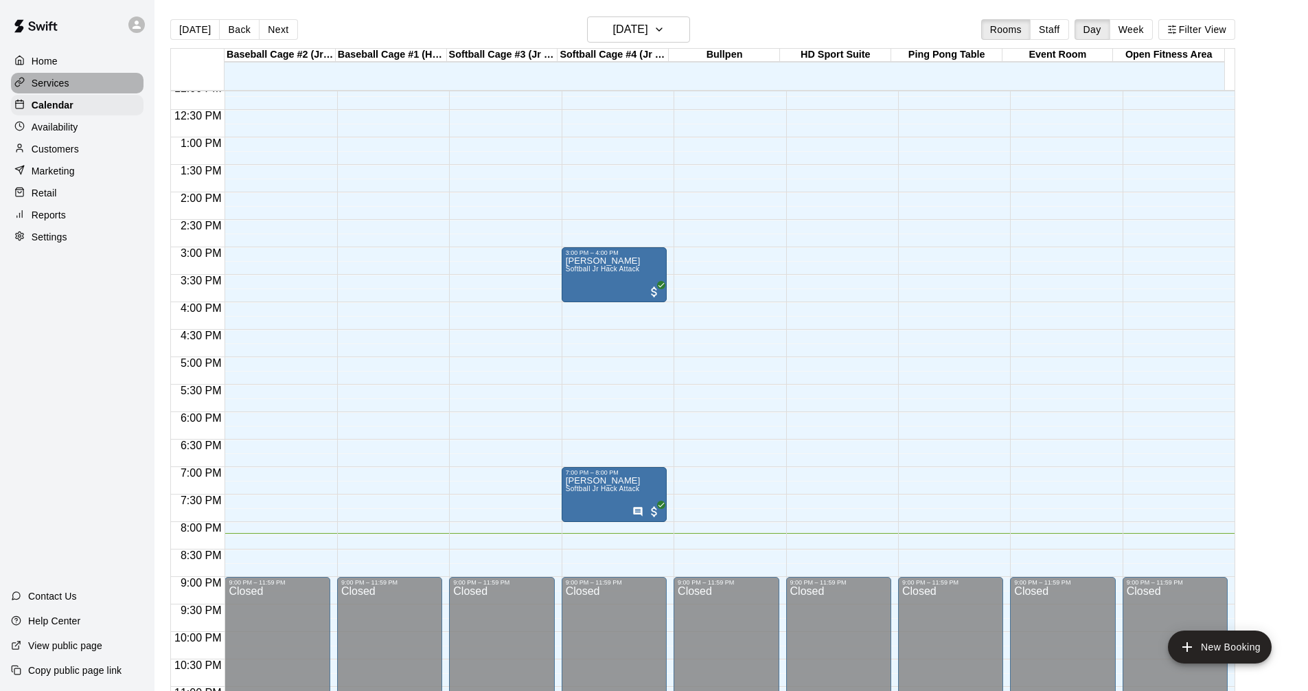
click at [51, 84] on p "Services" at bounding box center [51, 83] width 38 height 14
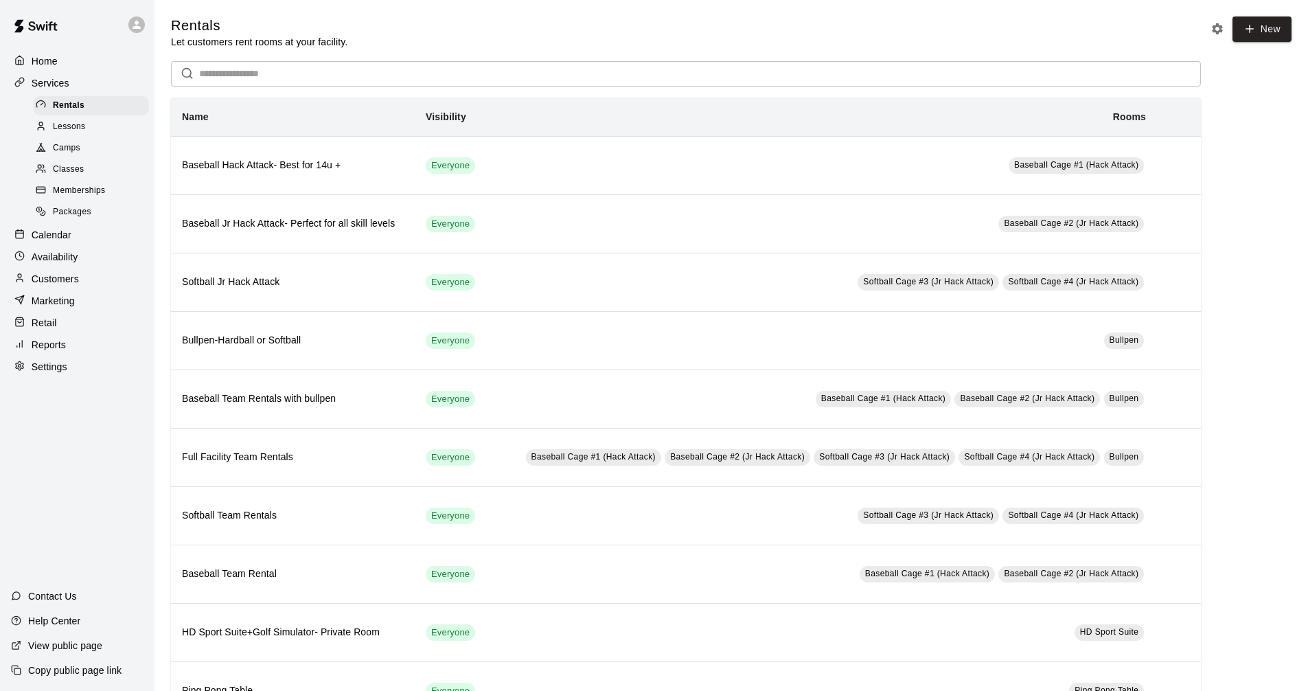
click at [29, 236] on div at bounding box center [22, 235] width 17 height 13
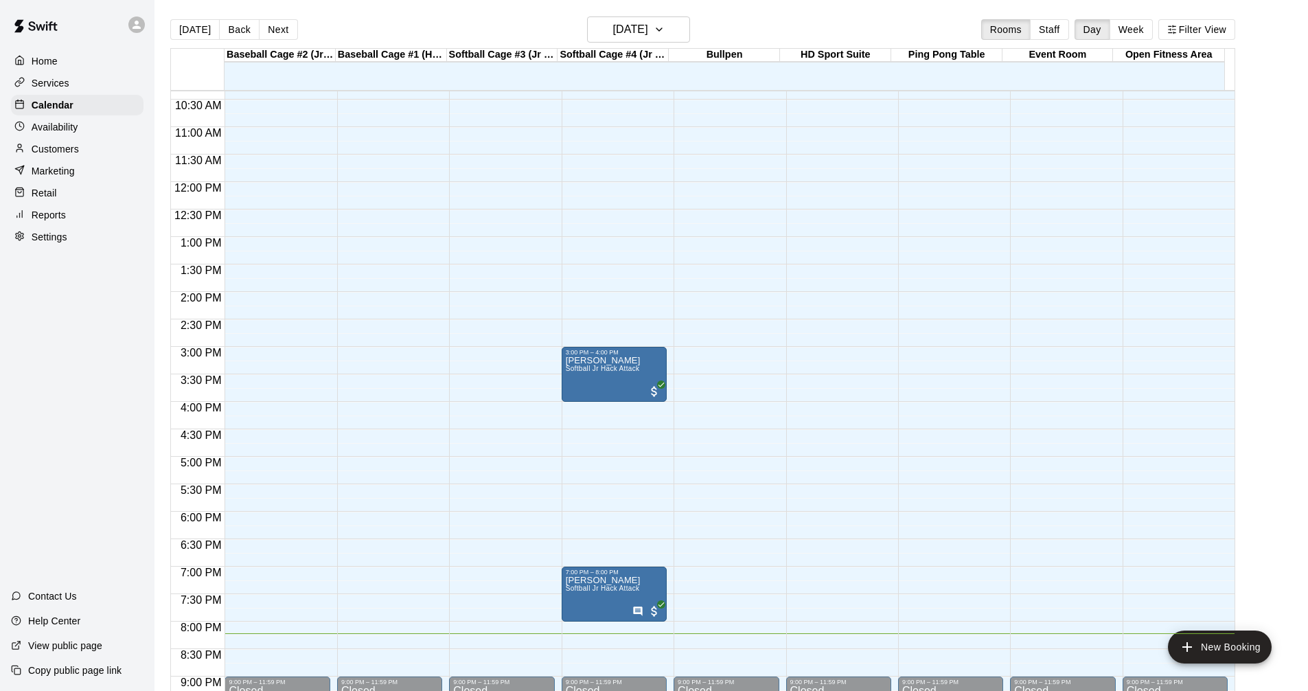
scroll to position [524, 0]
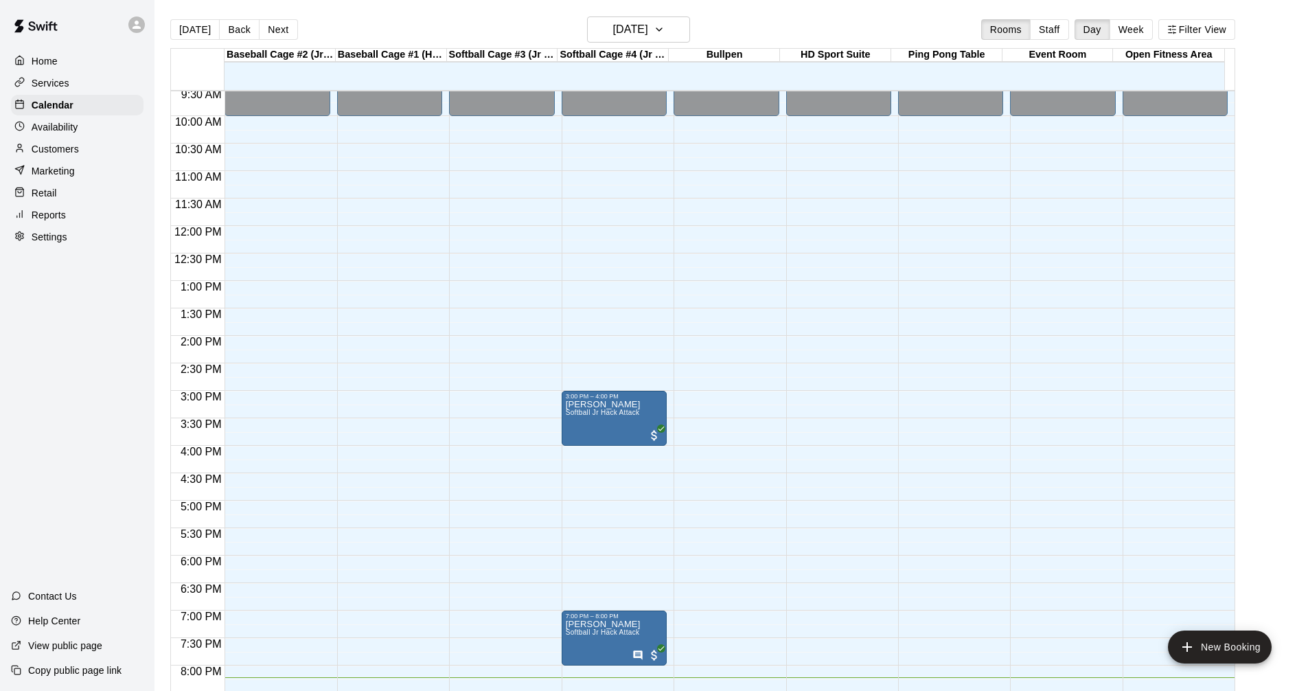
click at [56, 85] on p "Services" at bounding box center [51, 83] width 38 height 14
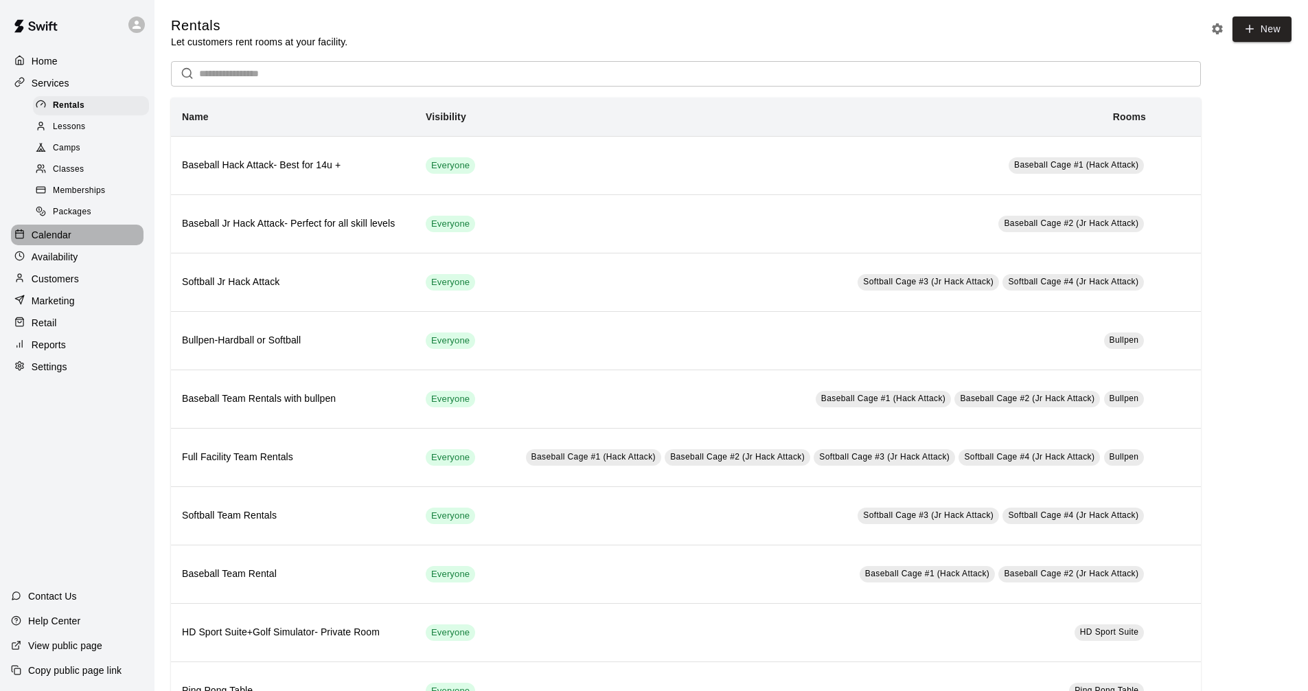
click at [84, 245] on div "Calendar" at bounding box center [77, 234] width 132 height 21
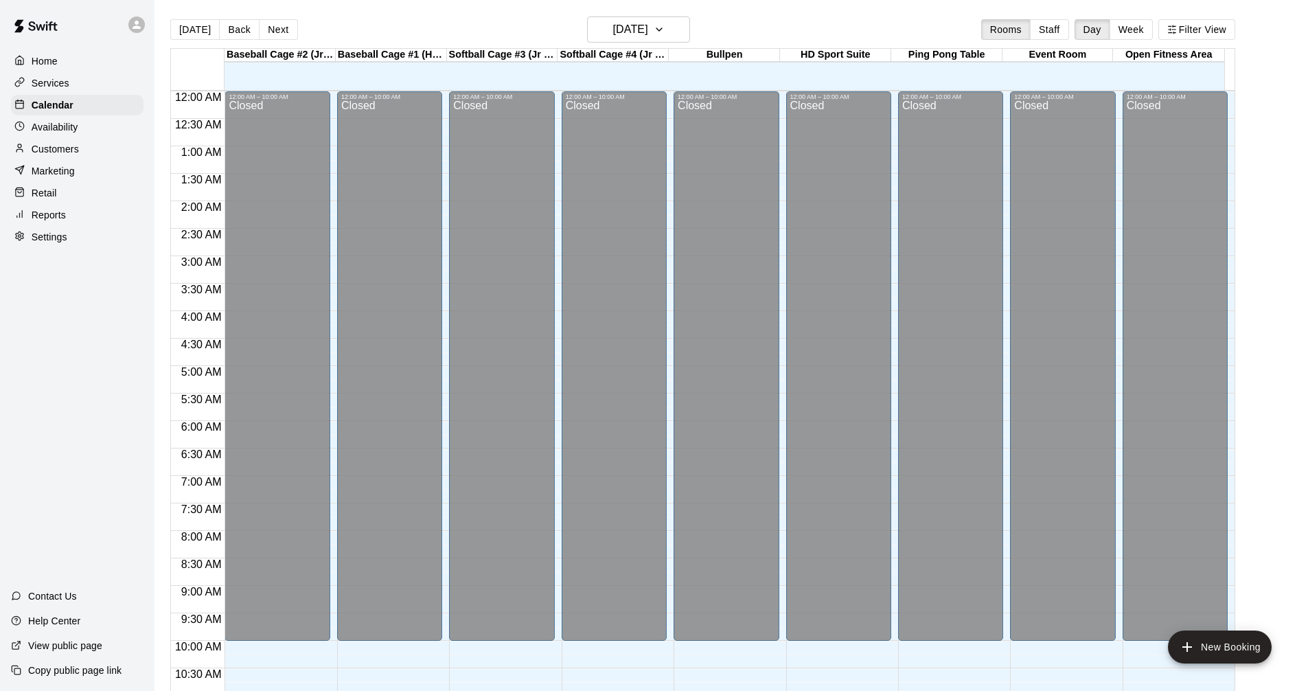
scroll to position [662, 0]
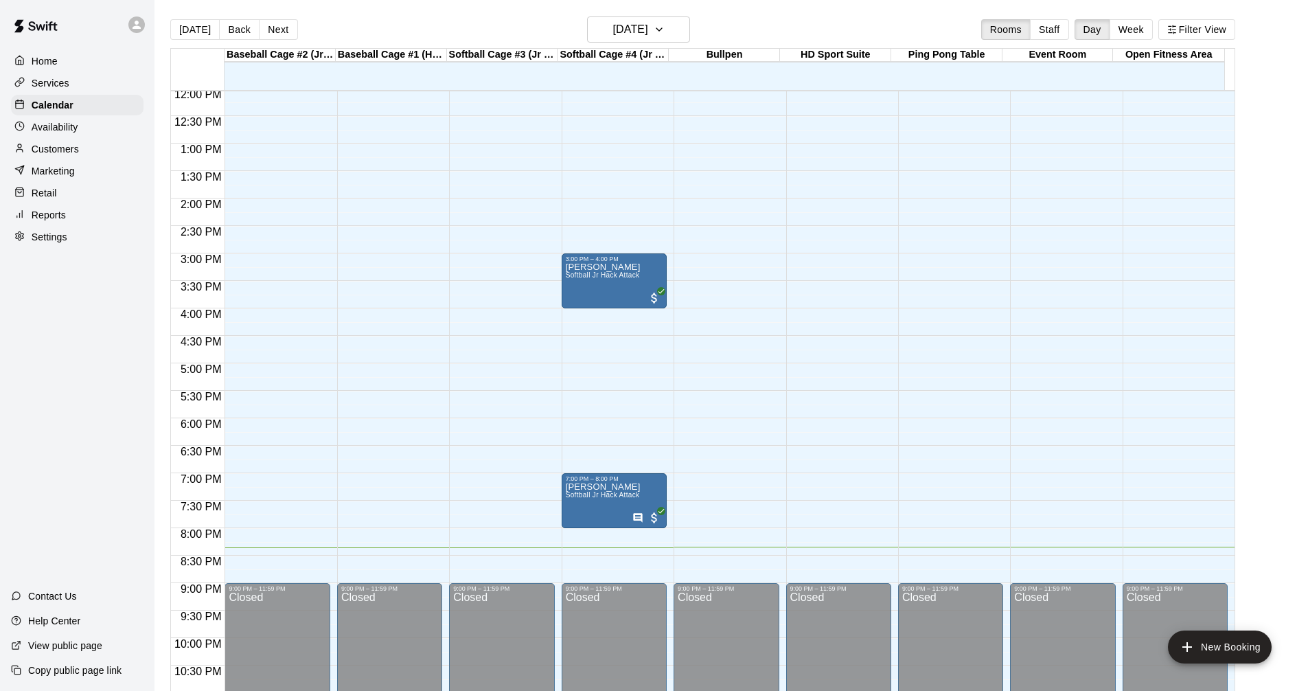
click at [90, 78] on div "Services" at bounding box center [77, 83] width 132 height 21
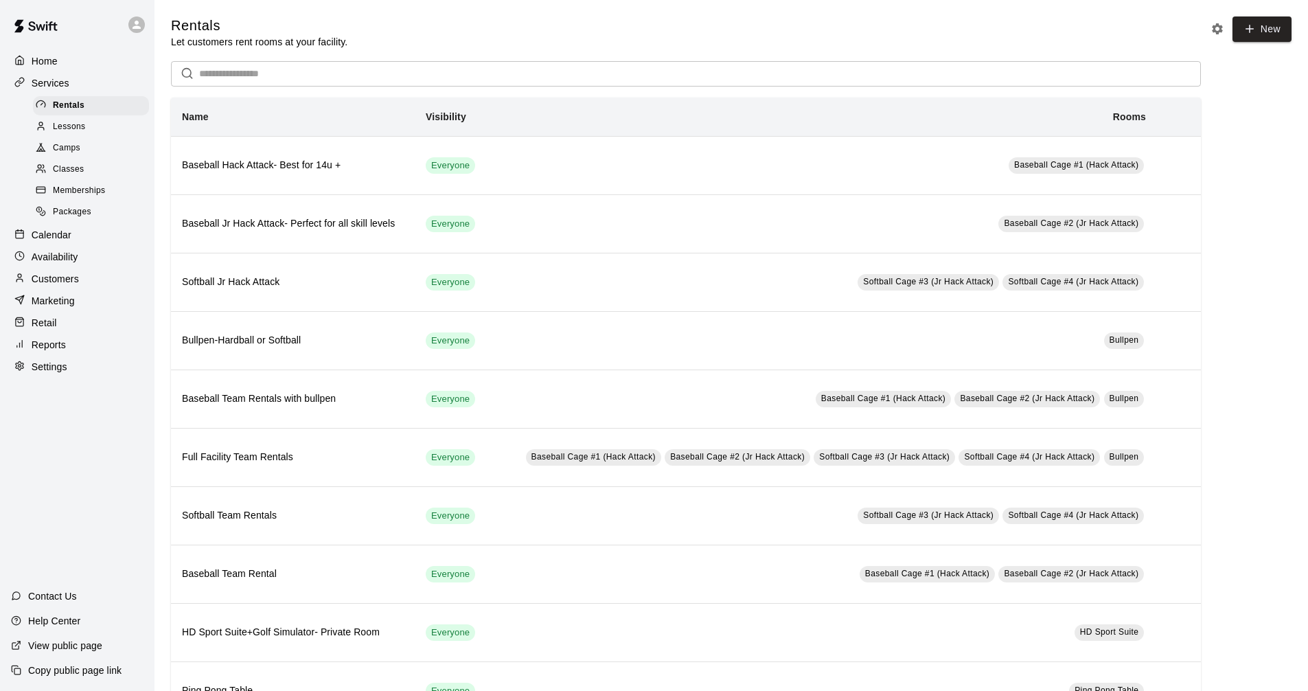
click at [100, 238] on div "Calendar" at bounding box center [77, 234] width 132 height 21
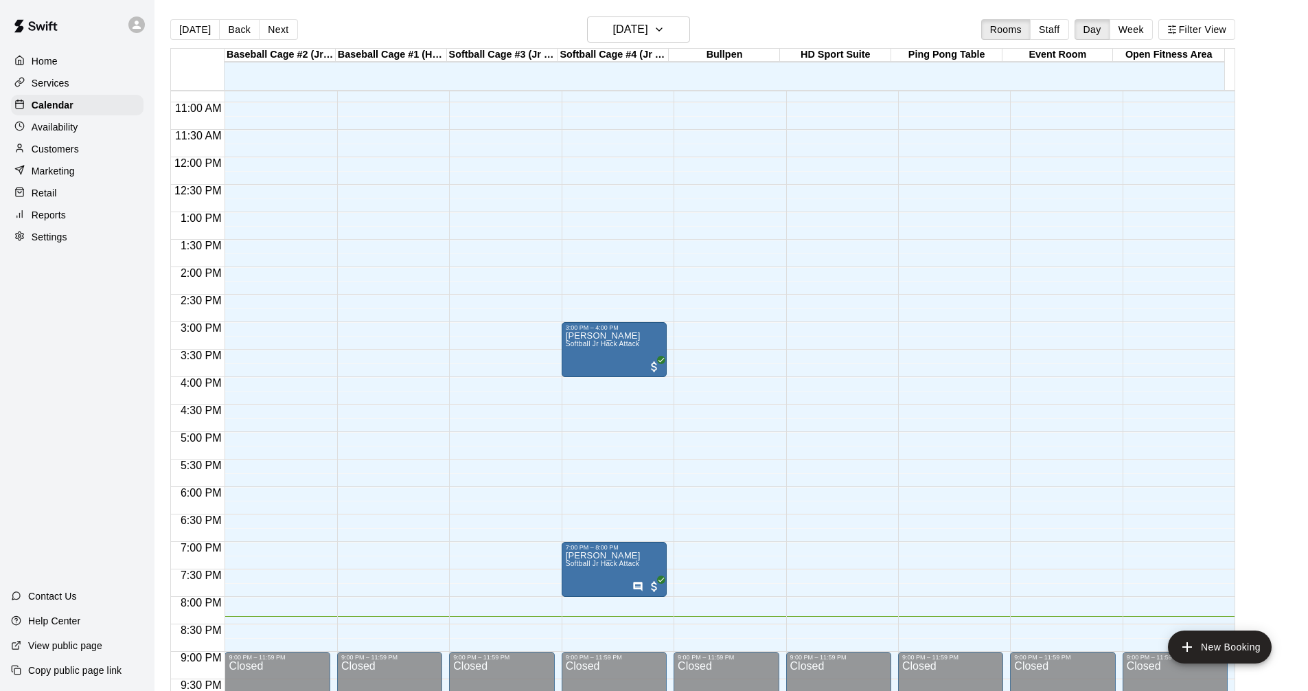
scroll to position [662, 0]
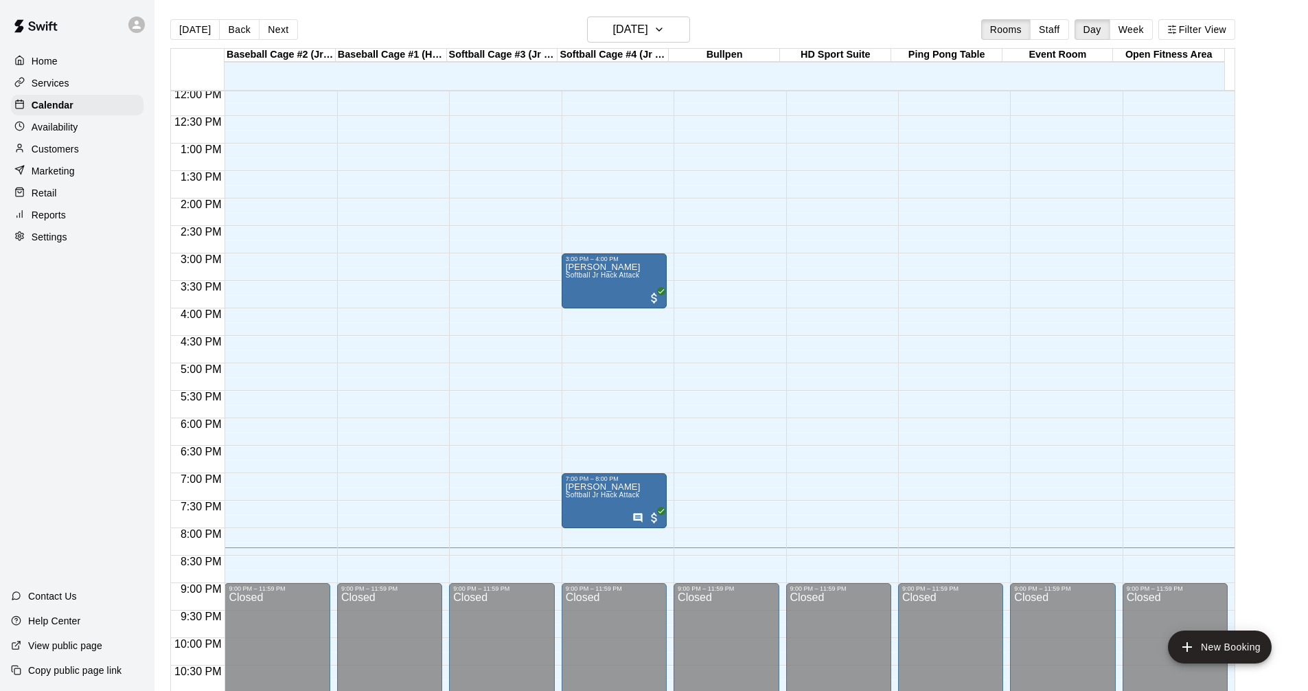
click at [657, 389] on main "[DATE] Back [DATE][DATE] Rooms Staff Day Week Filter View Baseball Cage #2 (Jr …" at bounding box center [731, 361] width 1142 height 691
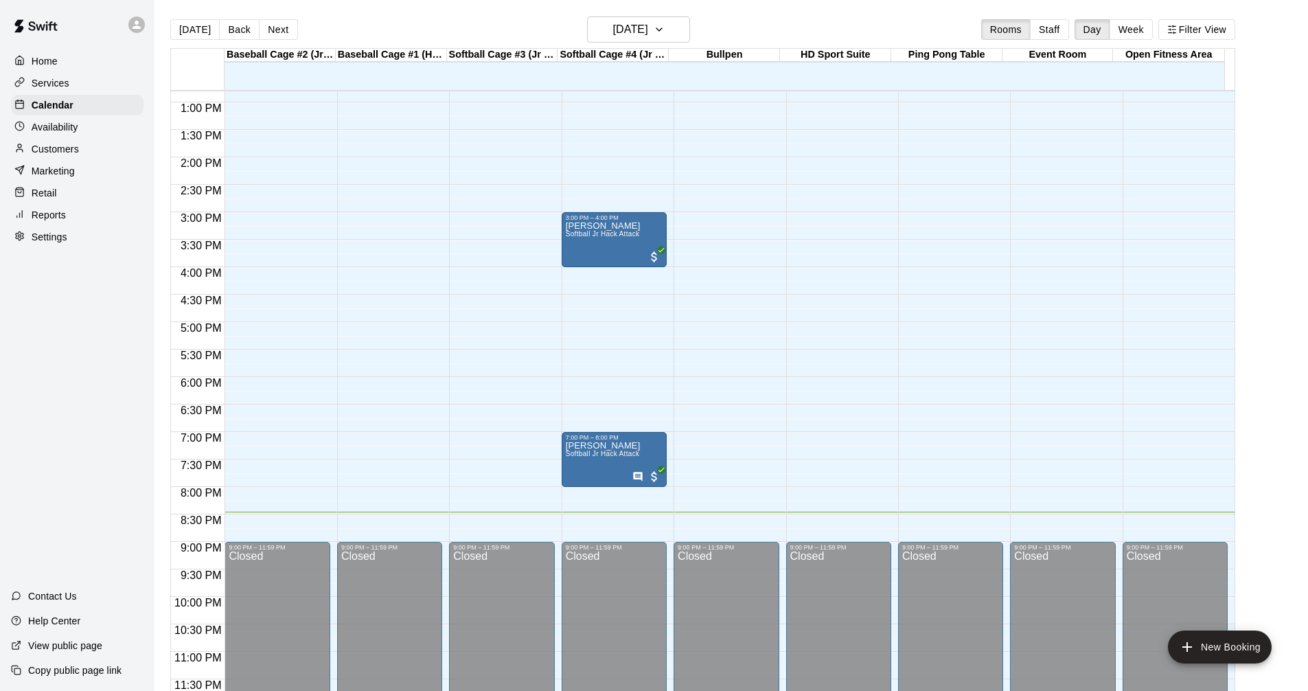
click at [93, 93] on div "Services" at bounding box center [77, 83] width 132 height 21
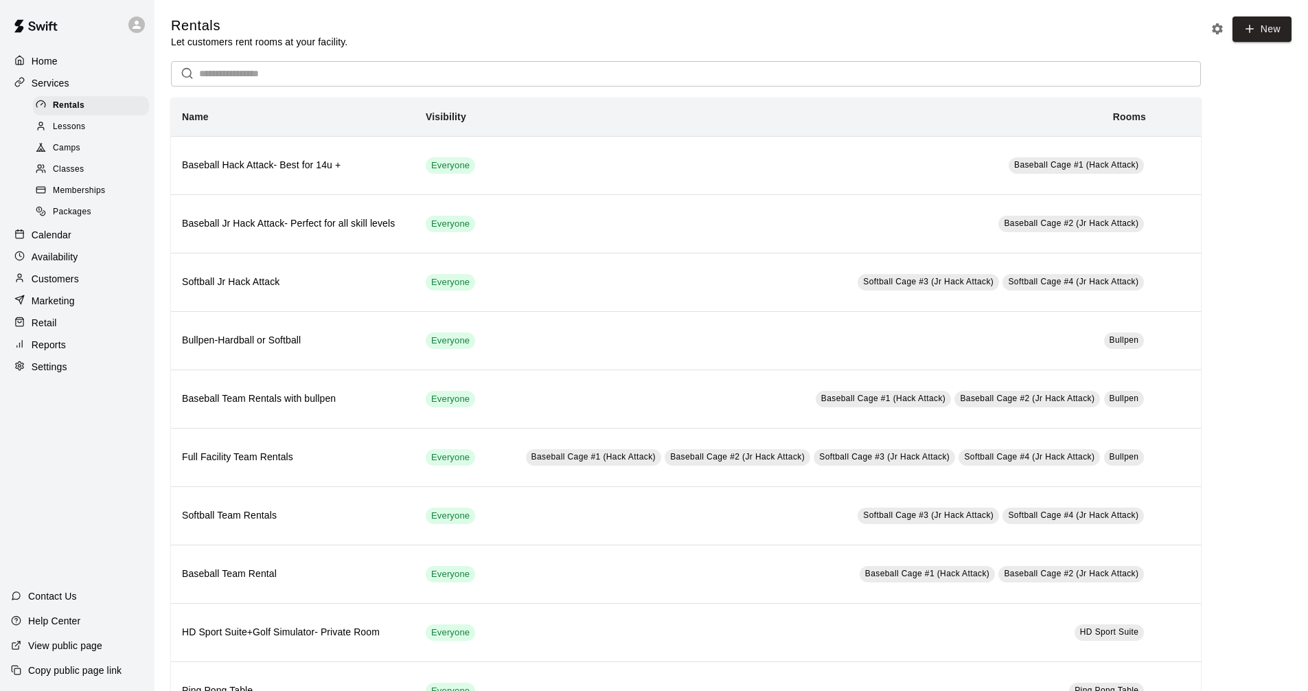
click at [117, 245] on div "Calendar" at bounding box center [77, 234] width 132 height 21
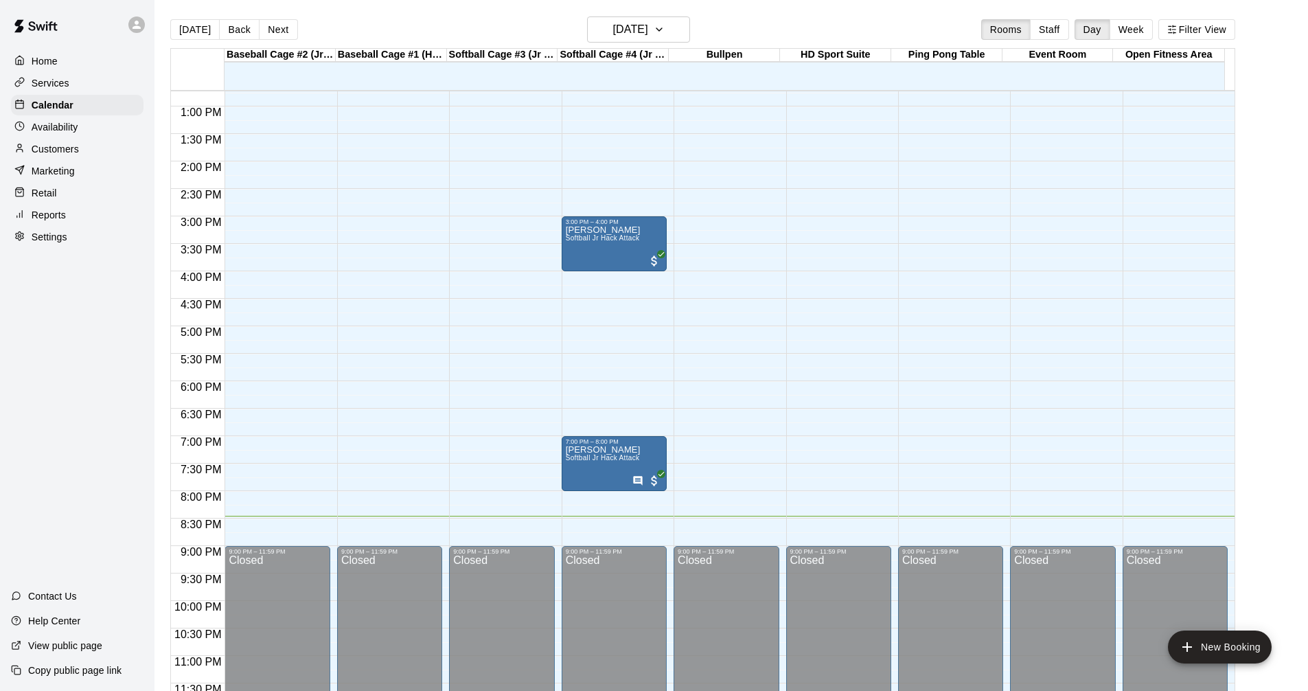
scroll to position [704, 0]
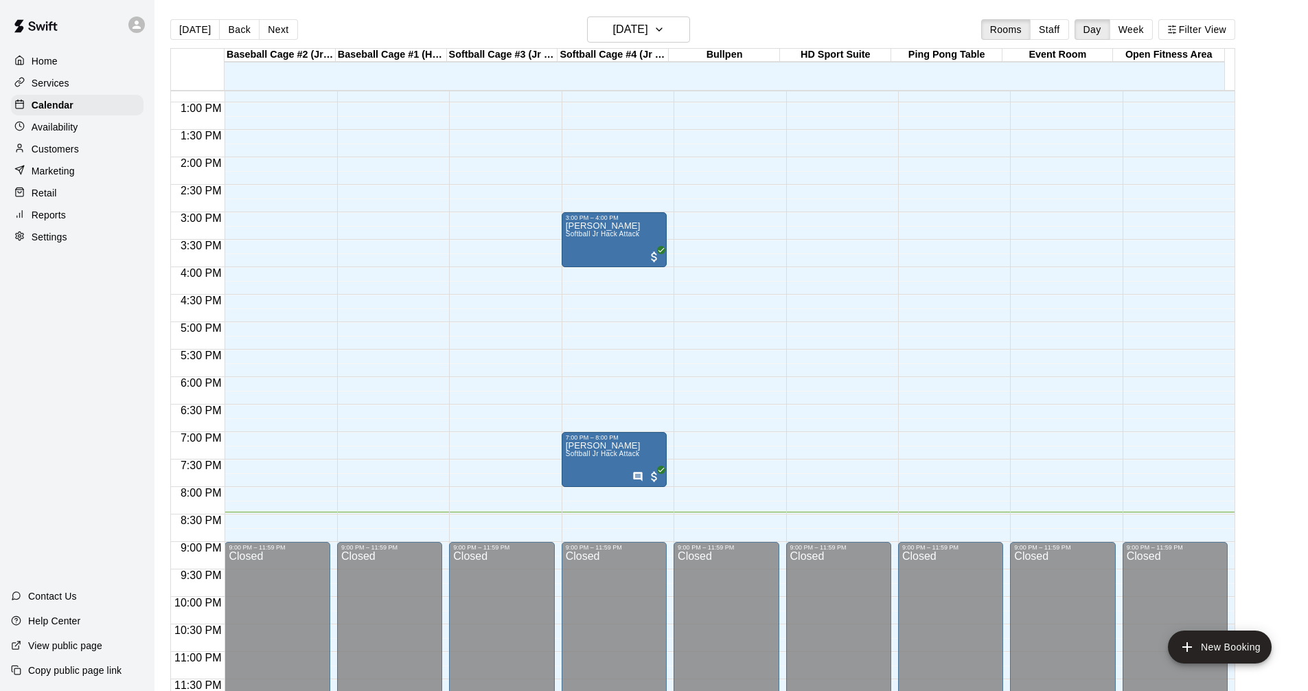
click at [657, 12] on main "[DATE] Back [DATE][DATE] Rooms Staff Day Week Filter View Baseball Cage #2 (Jr …" at bounding box center [730, 356] width 1153 height 712
click at [648, 24] on h6 "[DATE]" at bounding box center [630, 29] width 35 height 19
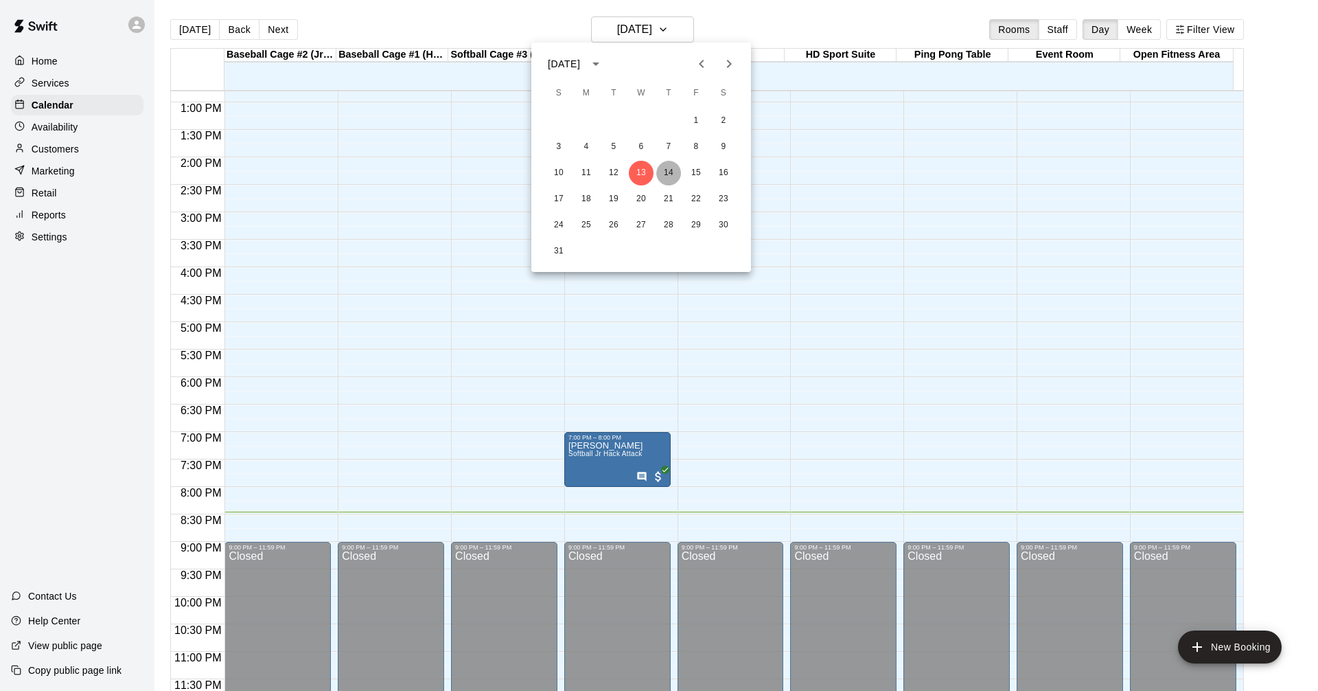
click at [657, 169] on button "14" at bounding box center [668, 173] width 25 height 25
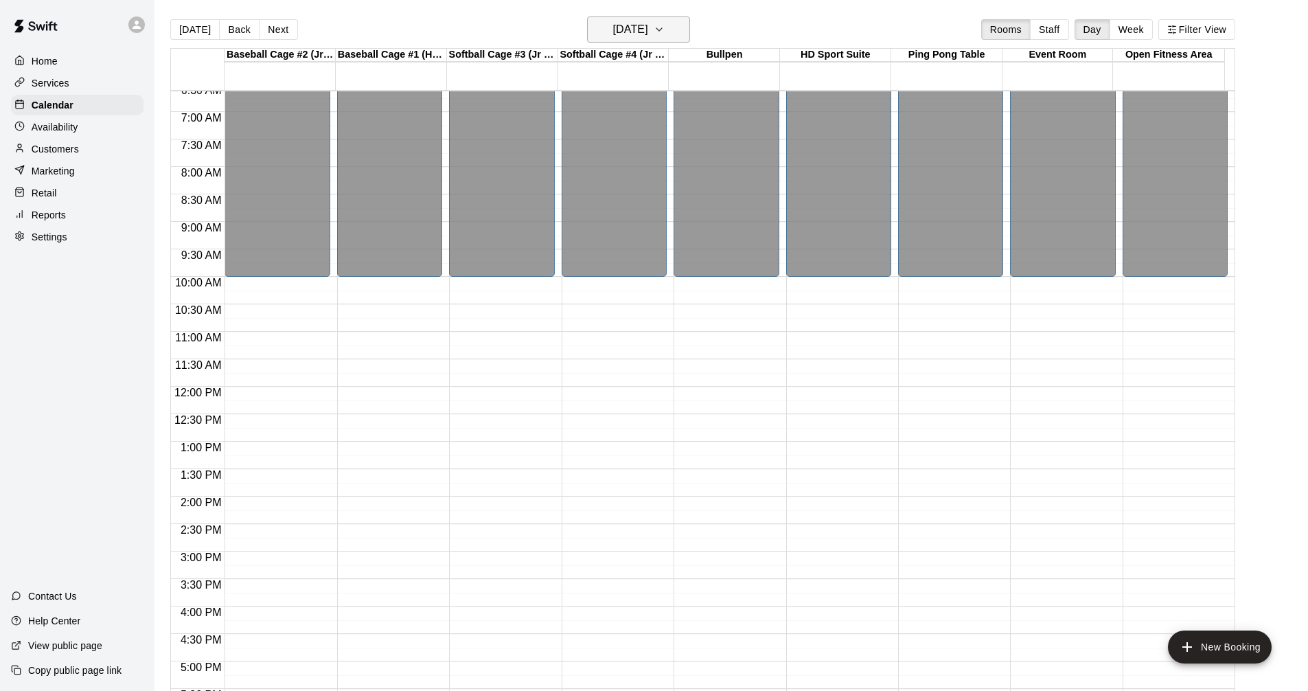
scroll to position [361, 0]
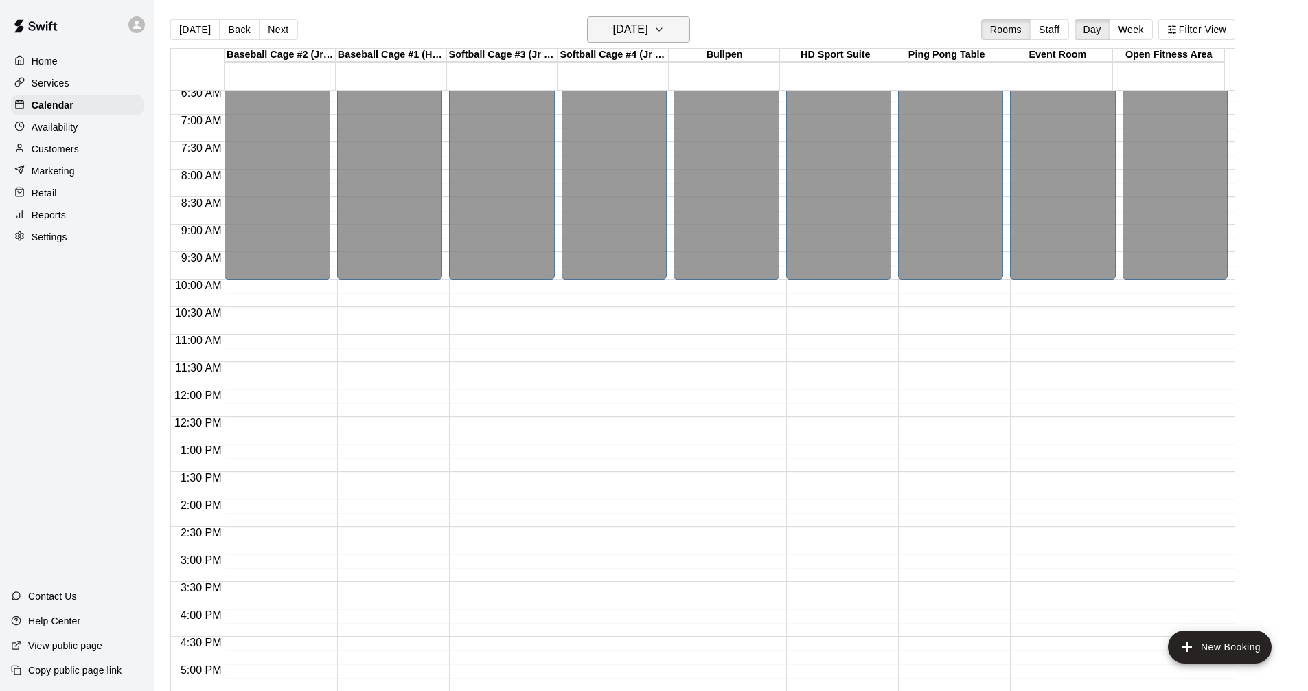
click at [636, 39] on button "[DATE]" at bounding box center [638, 29] width 103 height 26
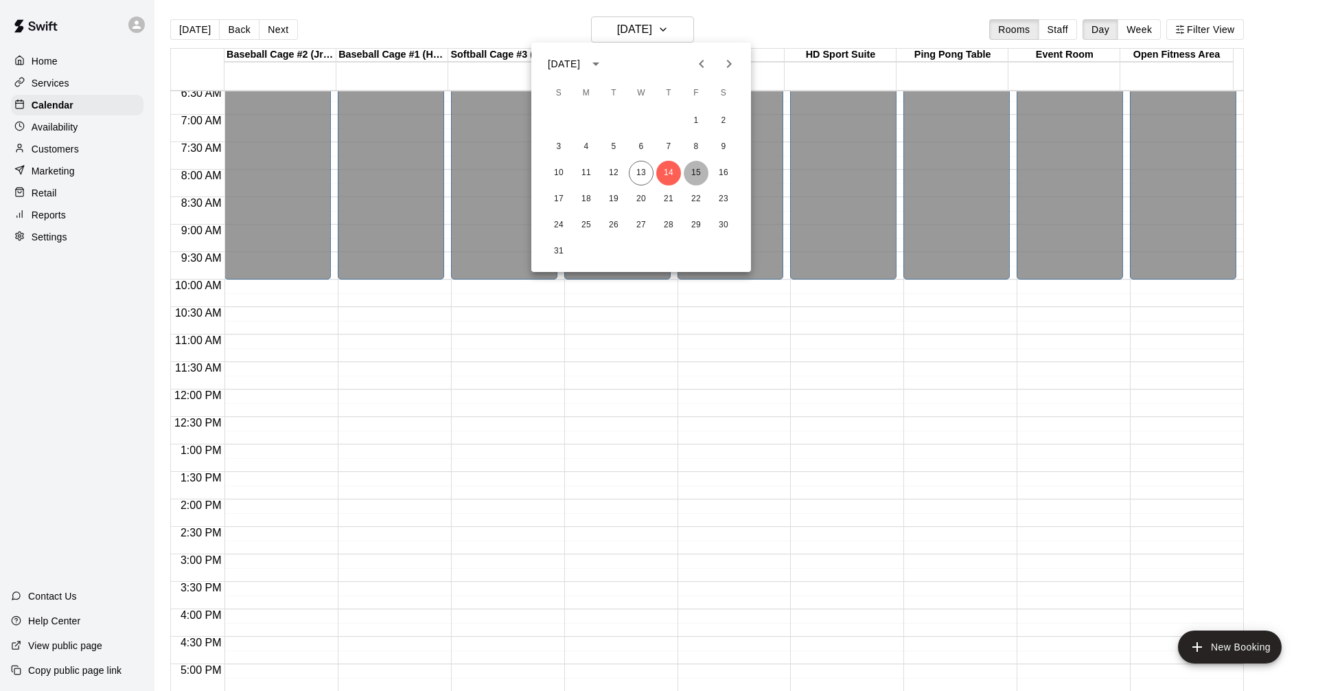
click at [657, 169] on button "15" at bounding box center [696, 173] width 25 height 25
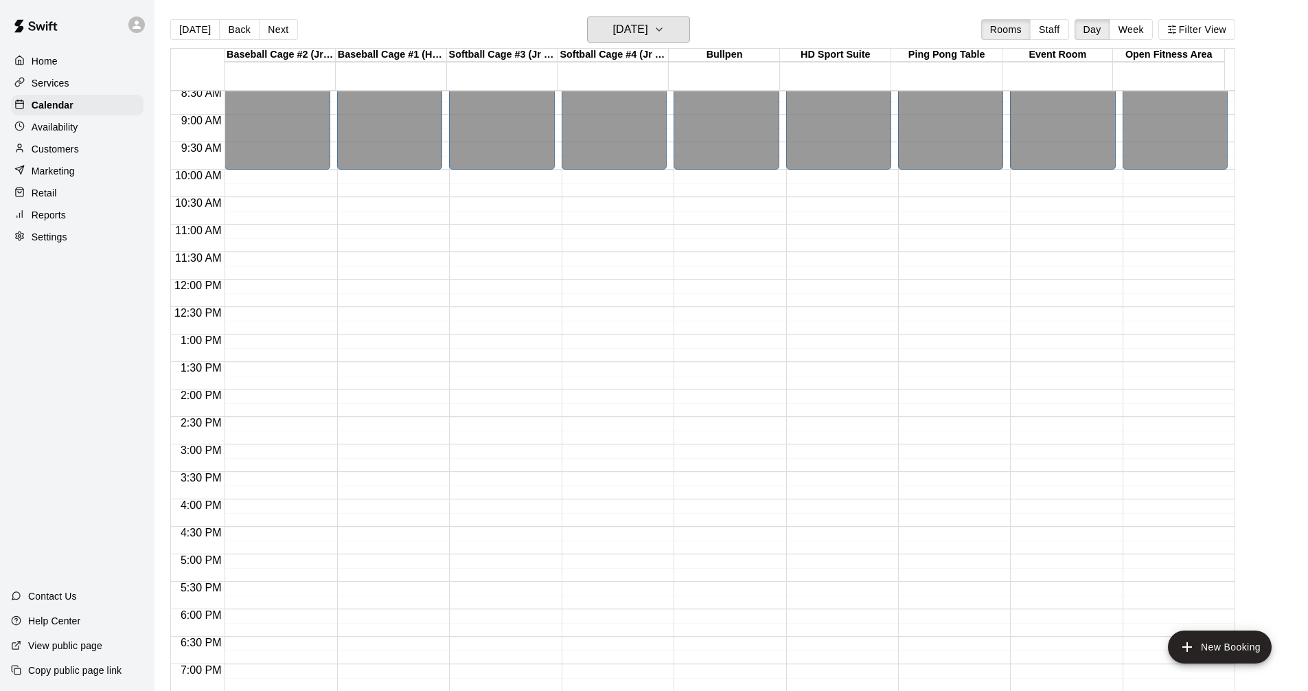
scroll to position [704, 0]
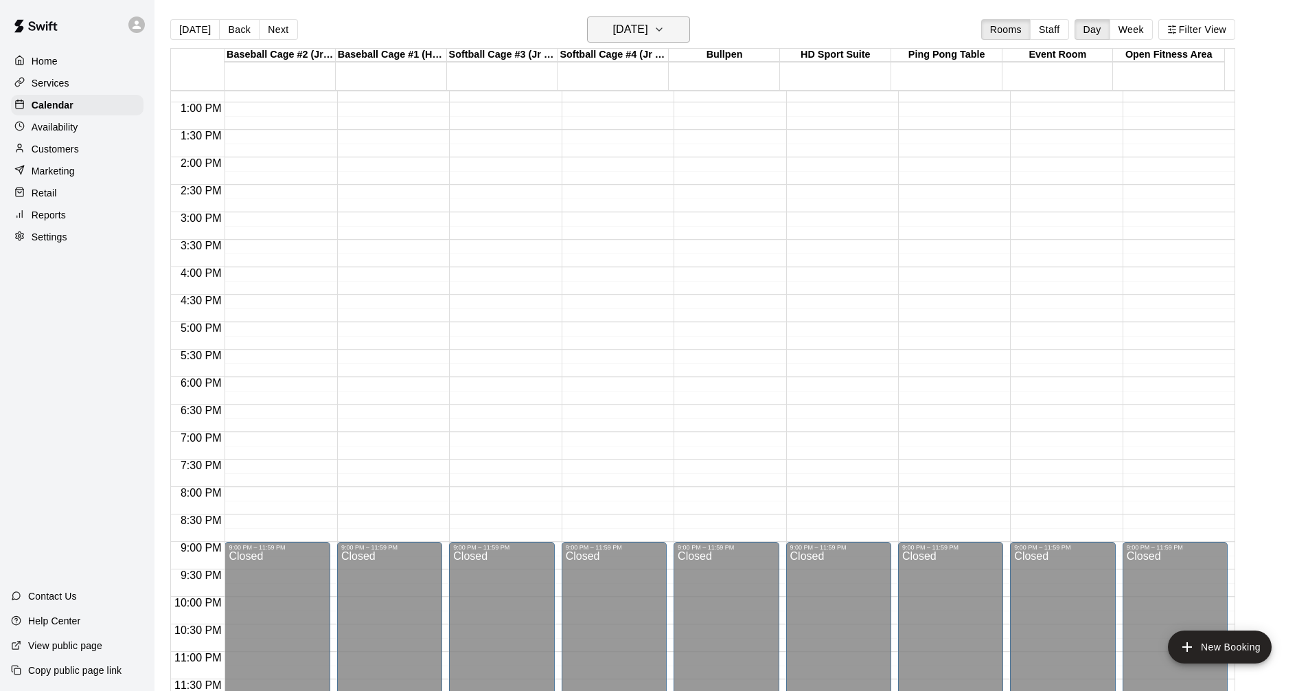
click at [657, 21] on button "[DATE]" at bounding box center [638, 29] width 103 height 26
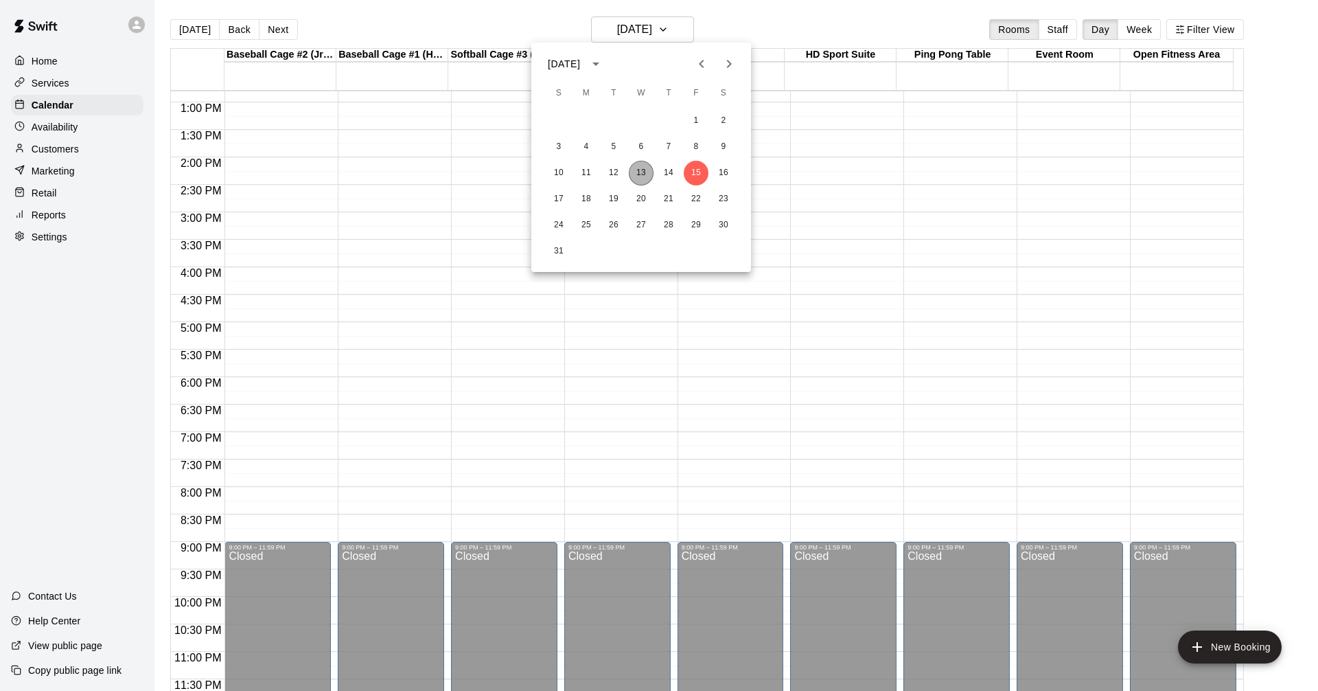
click at [641, 178] on button "13" at bounding box center [641, 173] width 25 height 25
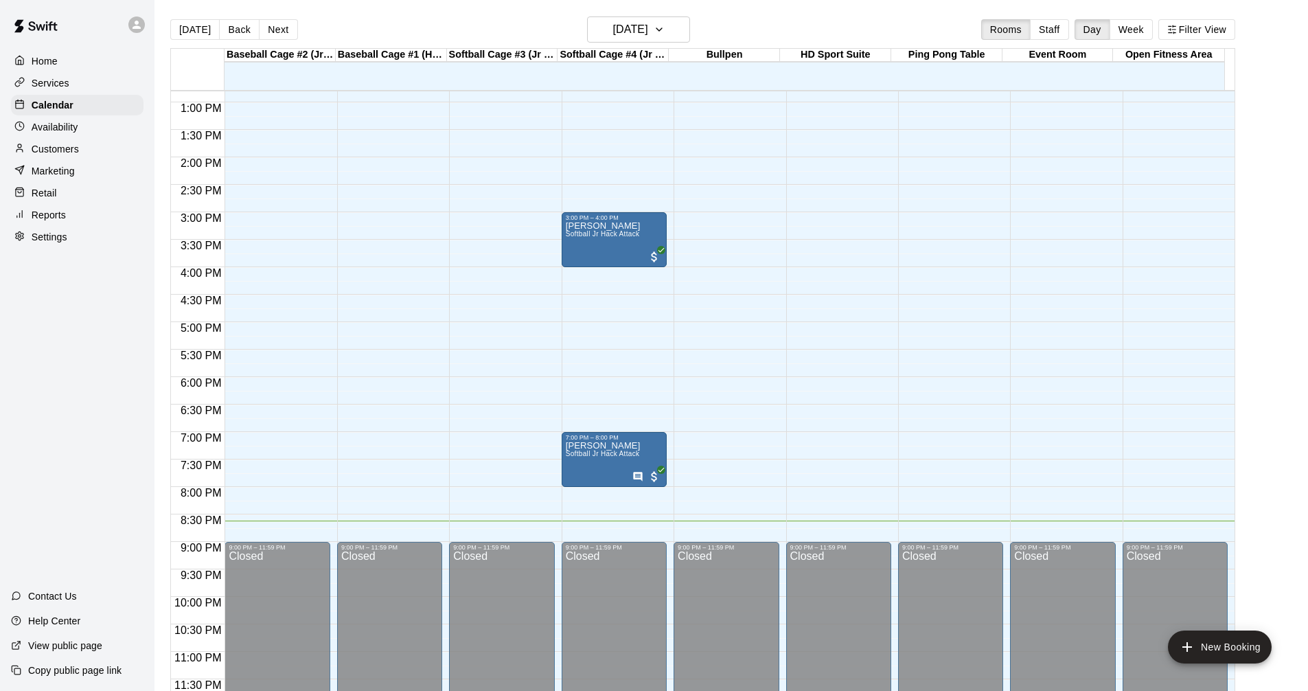
click at [101, 91] on div "Services" at bounding box center [77, 83] width 132 height 21
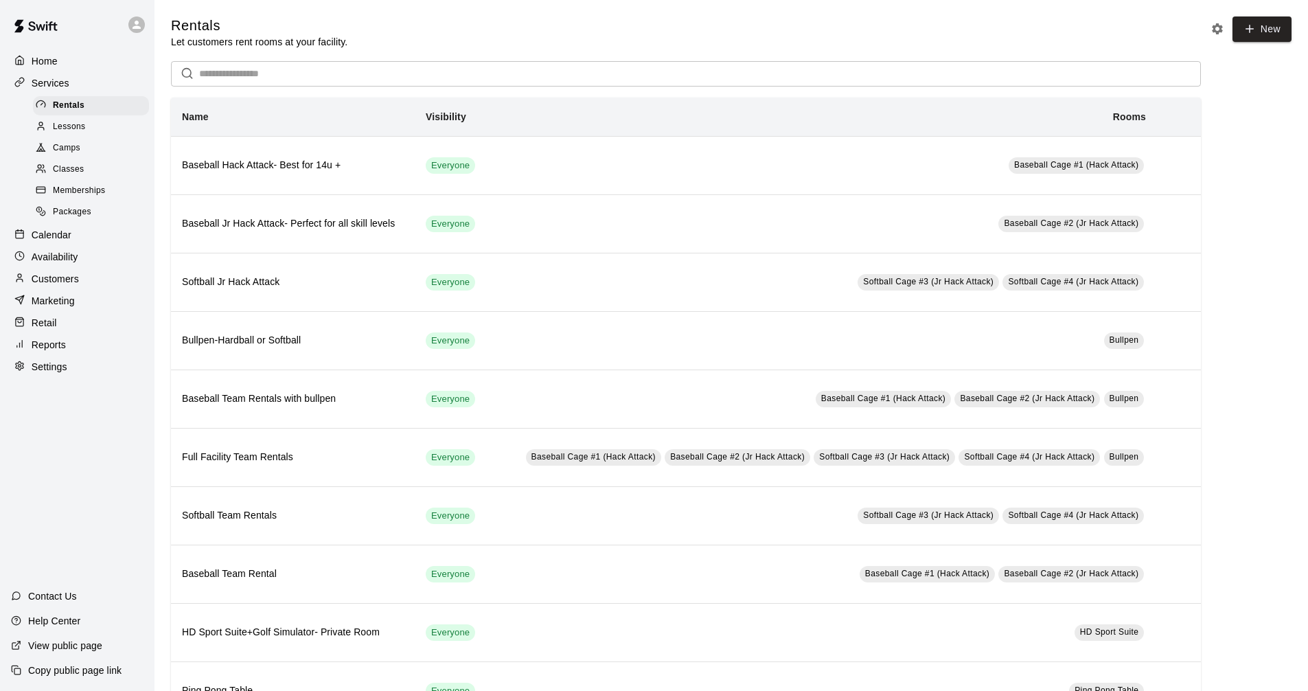
click at [73, 235] on div "Calendar" at bounding box center [77, 234] width 132 height 21
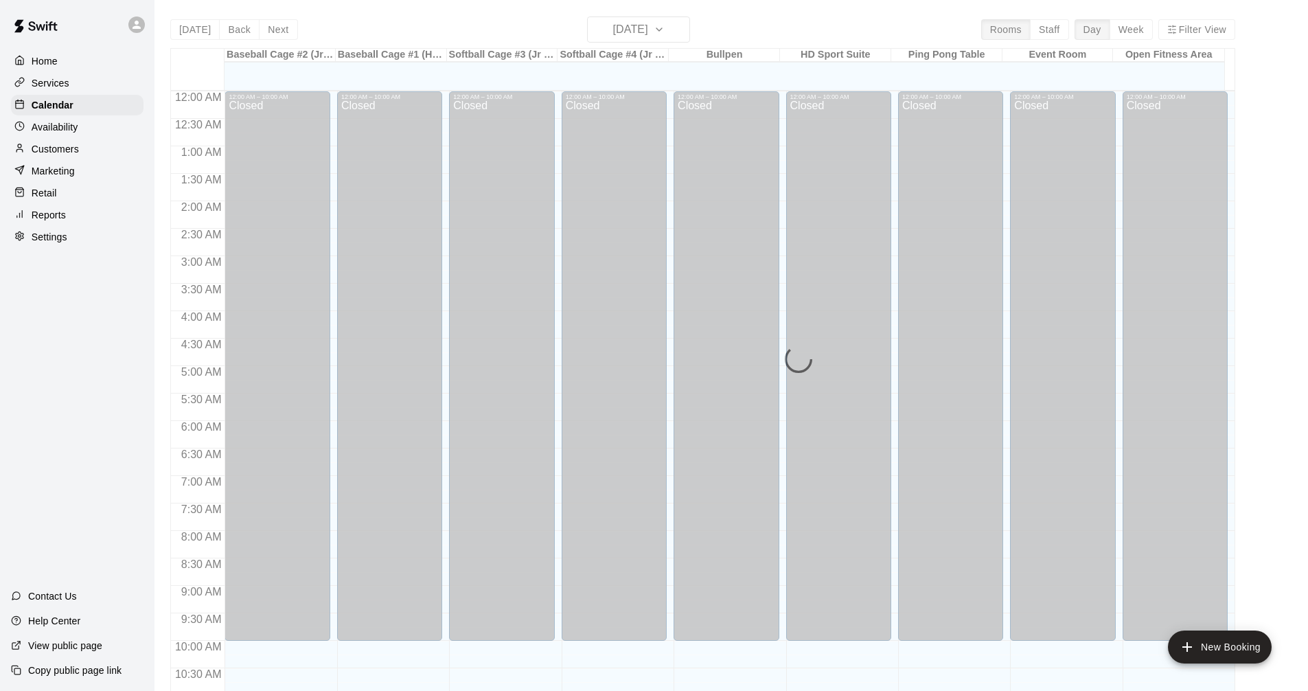
scroll to position [662, 0]
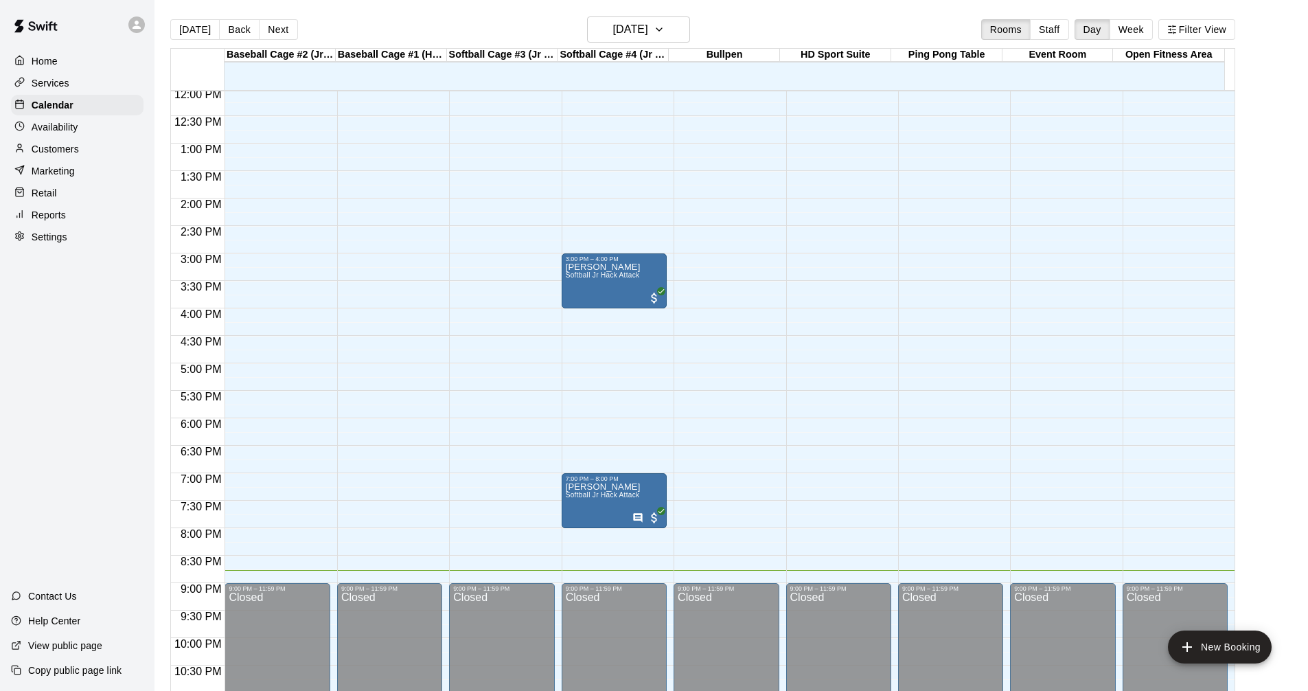
click at [100, 85] on div "Services" at bounding box center [77, 83] width 132 height 21
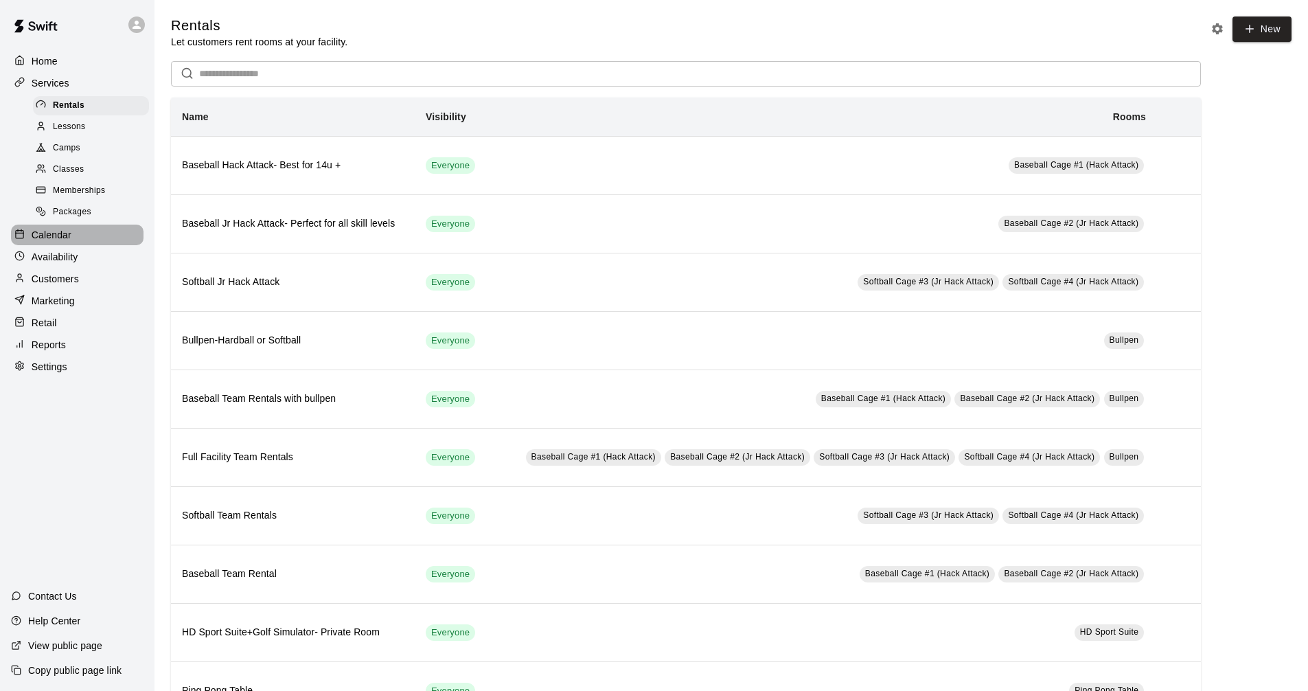
click at [67, 238] on p "Calendar" at bounding box center [52, 235] width 40 height 14
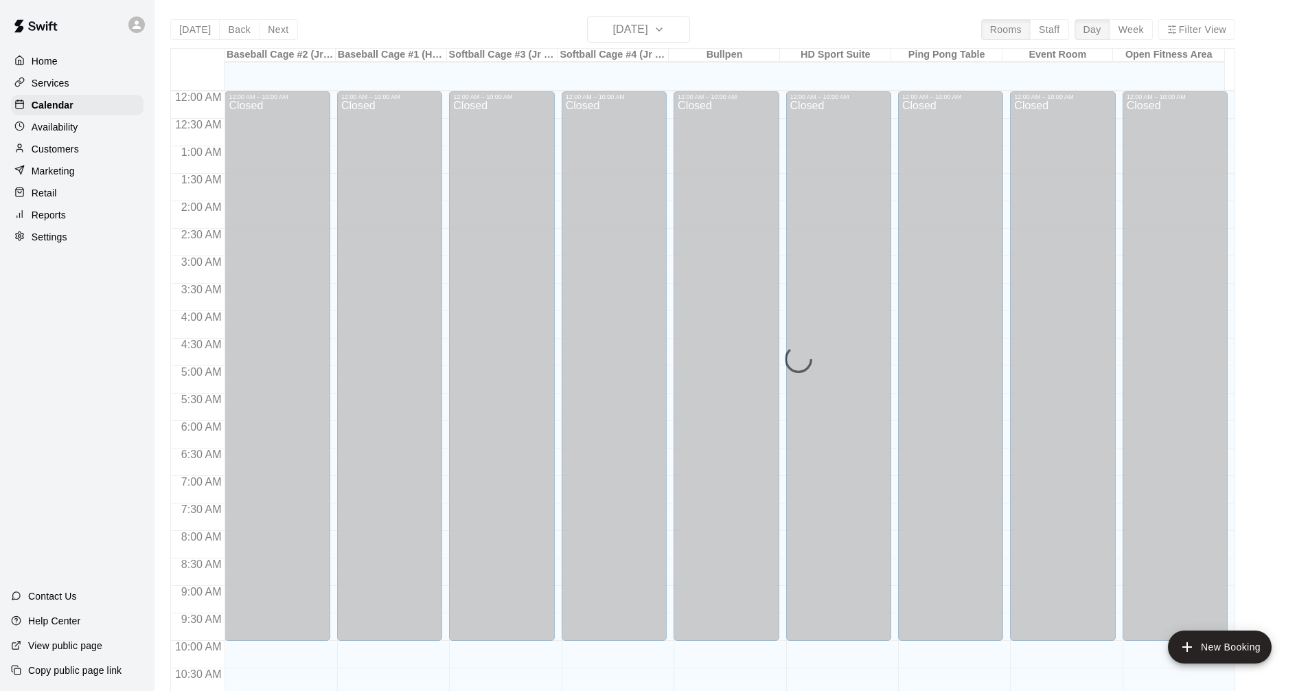
scroll to position [662, 0]
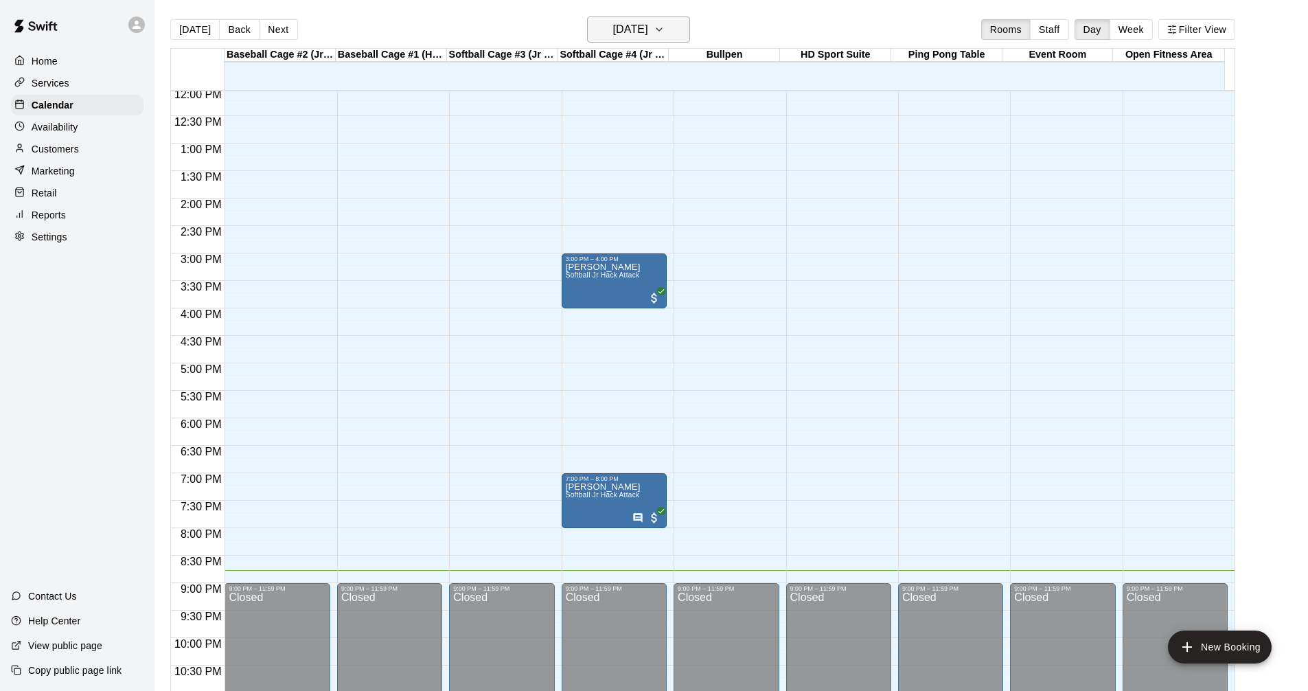
click at [648, 24] on h6 "[DATE]" at bounding box center [630, 29] width 35 height 19
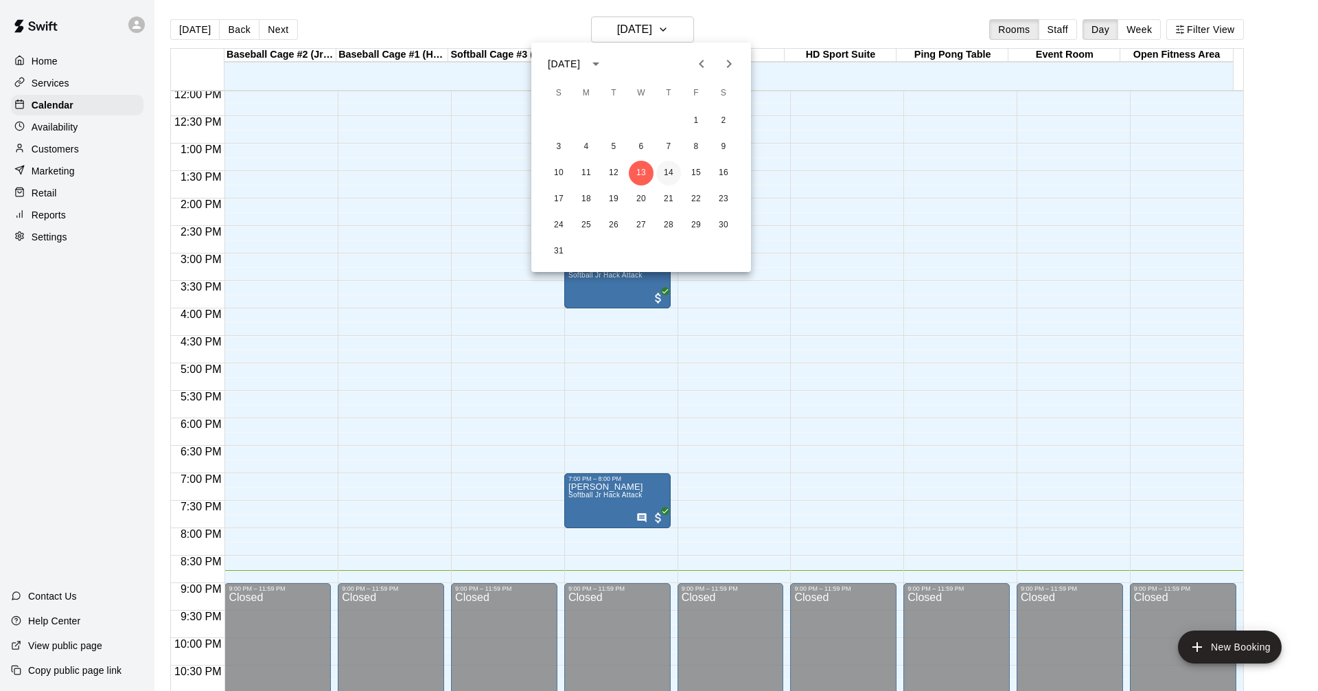
click at [657, 170] on button "14" at bounding box center [668, 173] width 25 height 25
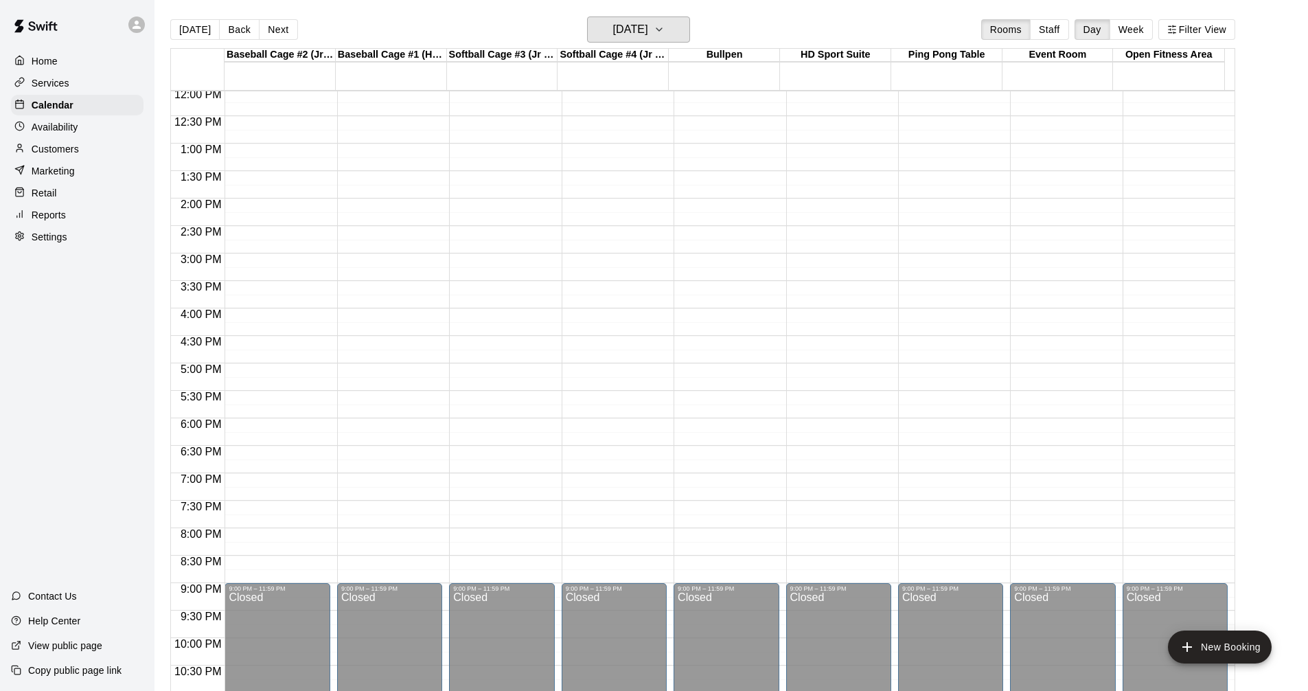
scroll to position [524, 0]
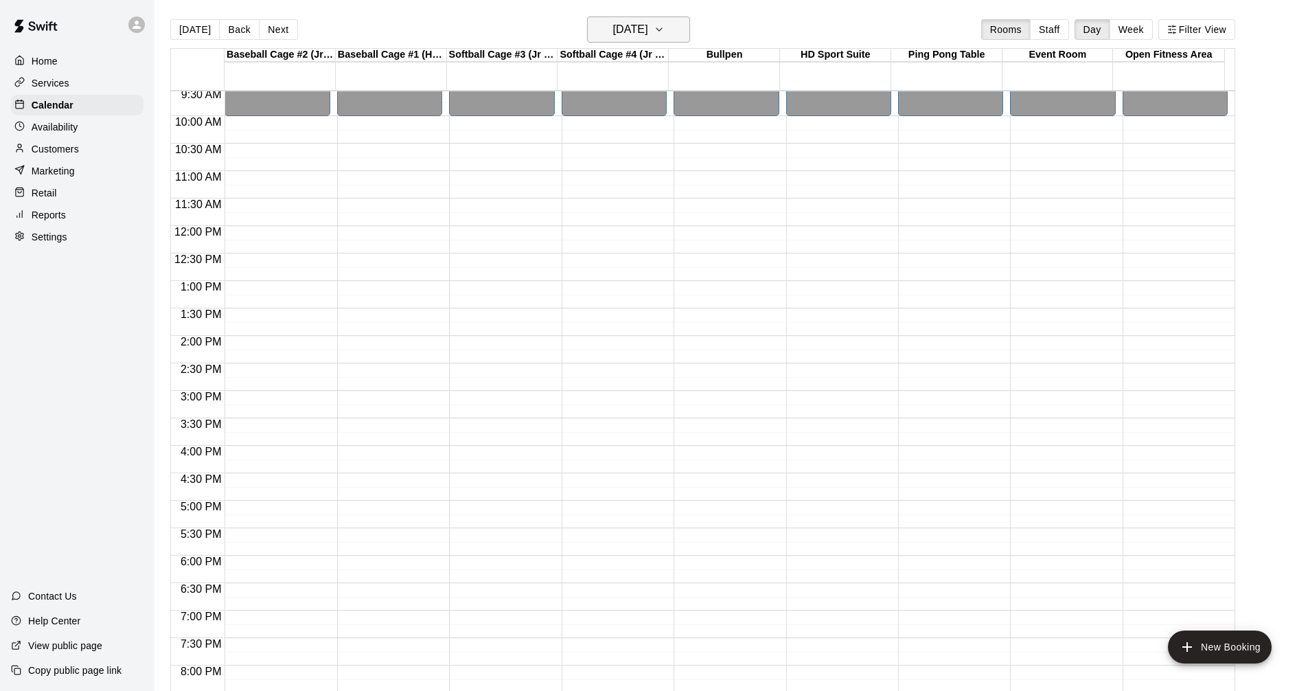
click at [640, 26] on h6 "[DATE]" at bounding box center [630, 29] width 35 height 19
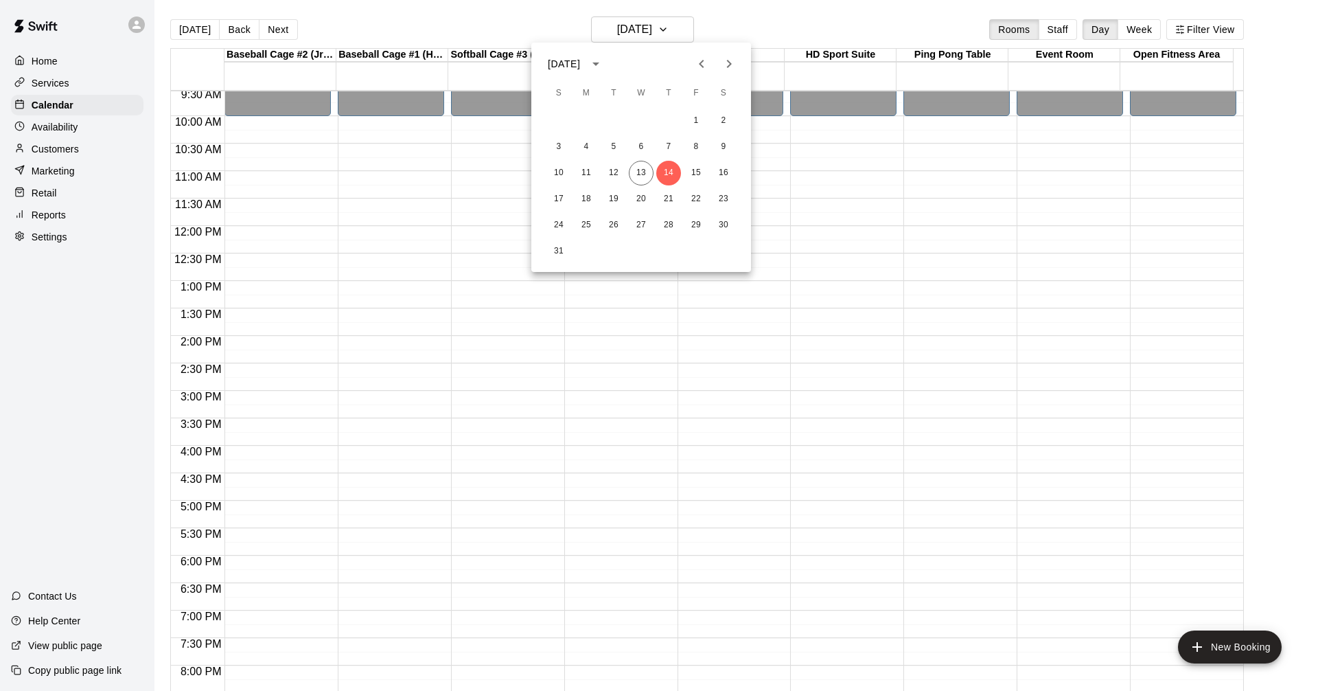
click at [639, 160] on div "1 2 3 4 5 6 7 8 9 10 11 12 13 14 15 16 17 18 19 20 21 22 23 24 25 26 27 28 29 3…" at bounding box center [641, 186] width 220 height 158
click at [645, 168] on button "13" at bounding box center [641, 173] width 25 height 25
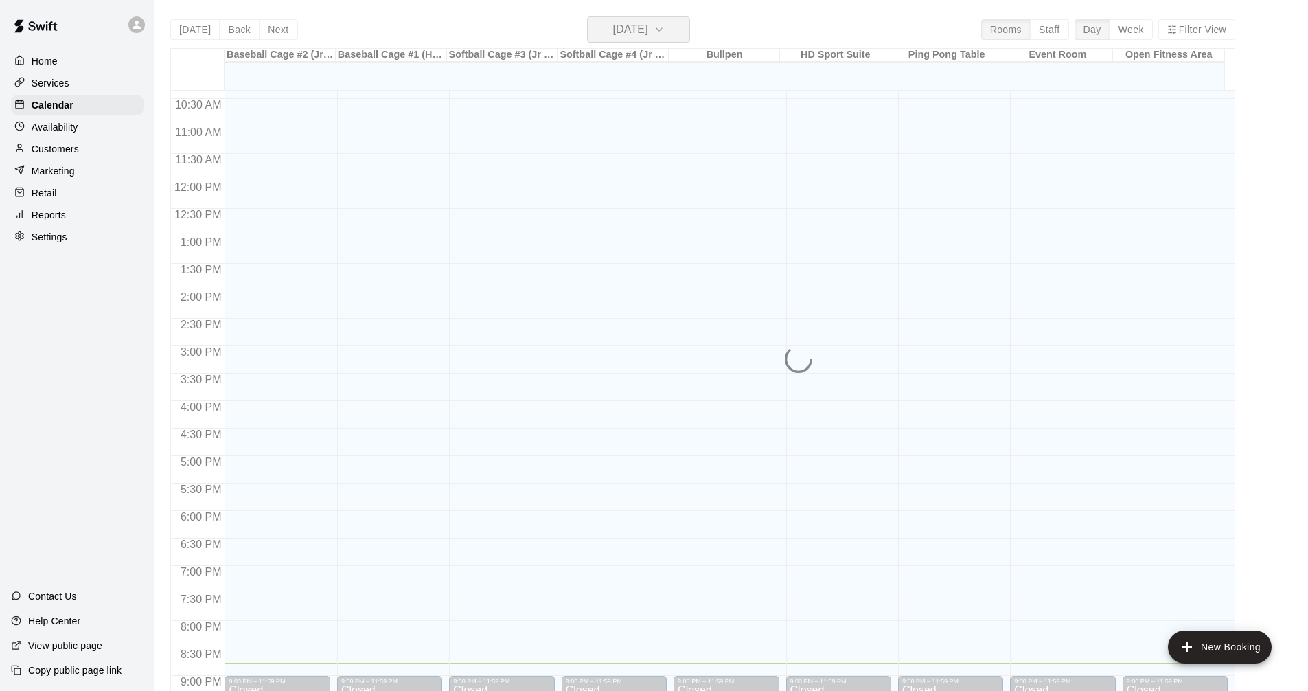
scroll to position [593, 0]
